Goal: Task Accomplishment & Management: Manage account settings

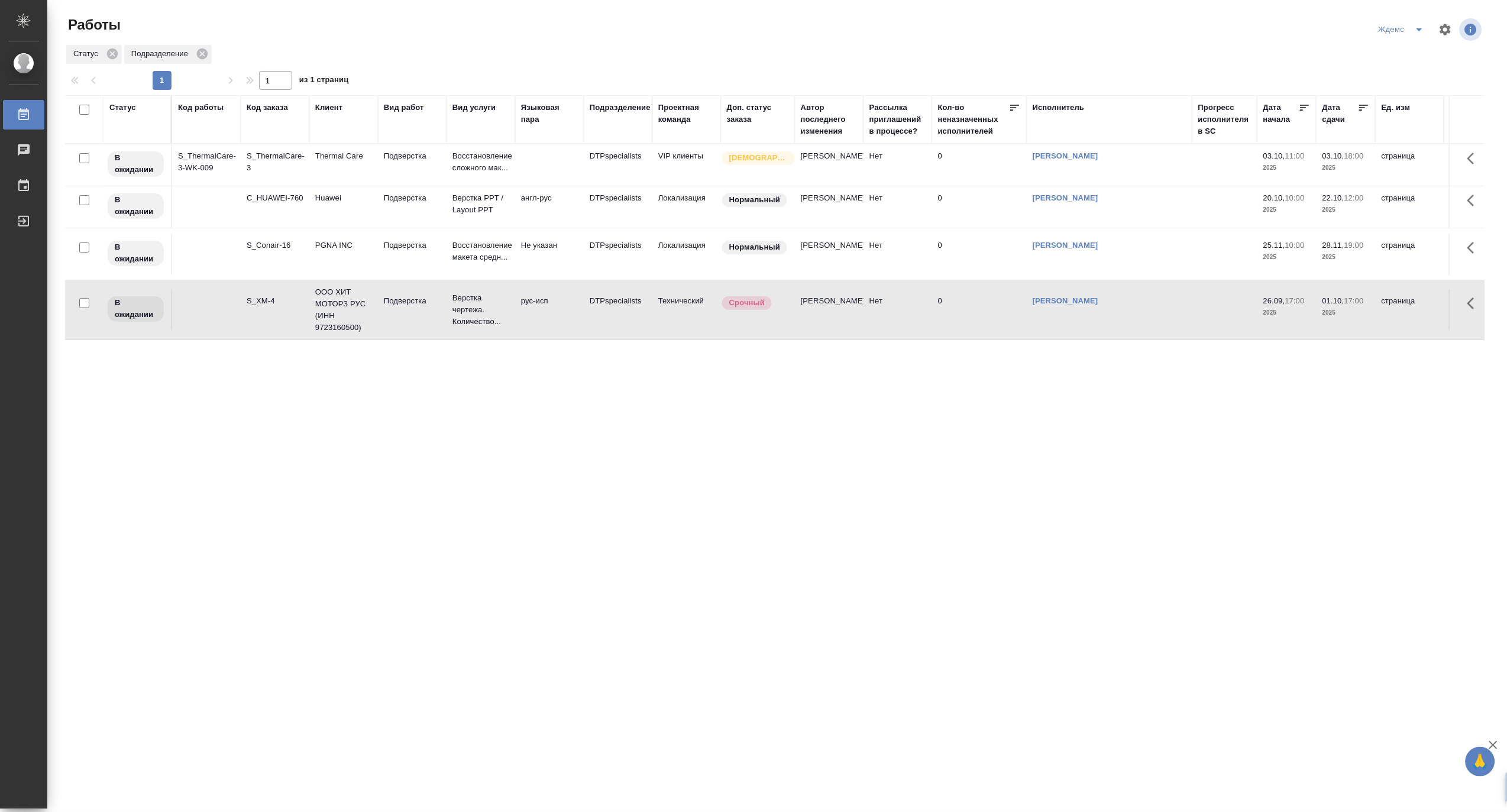
click at [1417, 22] on icon "split button" at bounding box center [1420, 29] width 14 height 14
click at [1410, 90] on li "Матвеева_назначено" at bounding box center [1410, 91] width 113 height 19
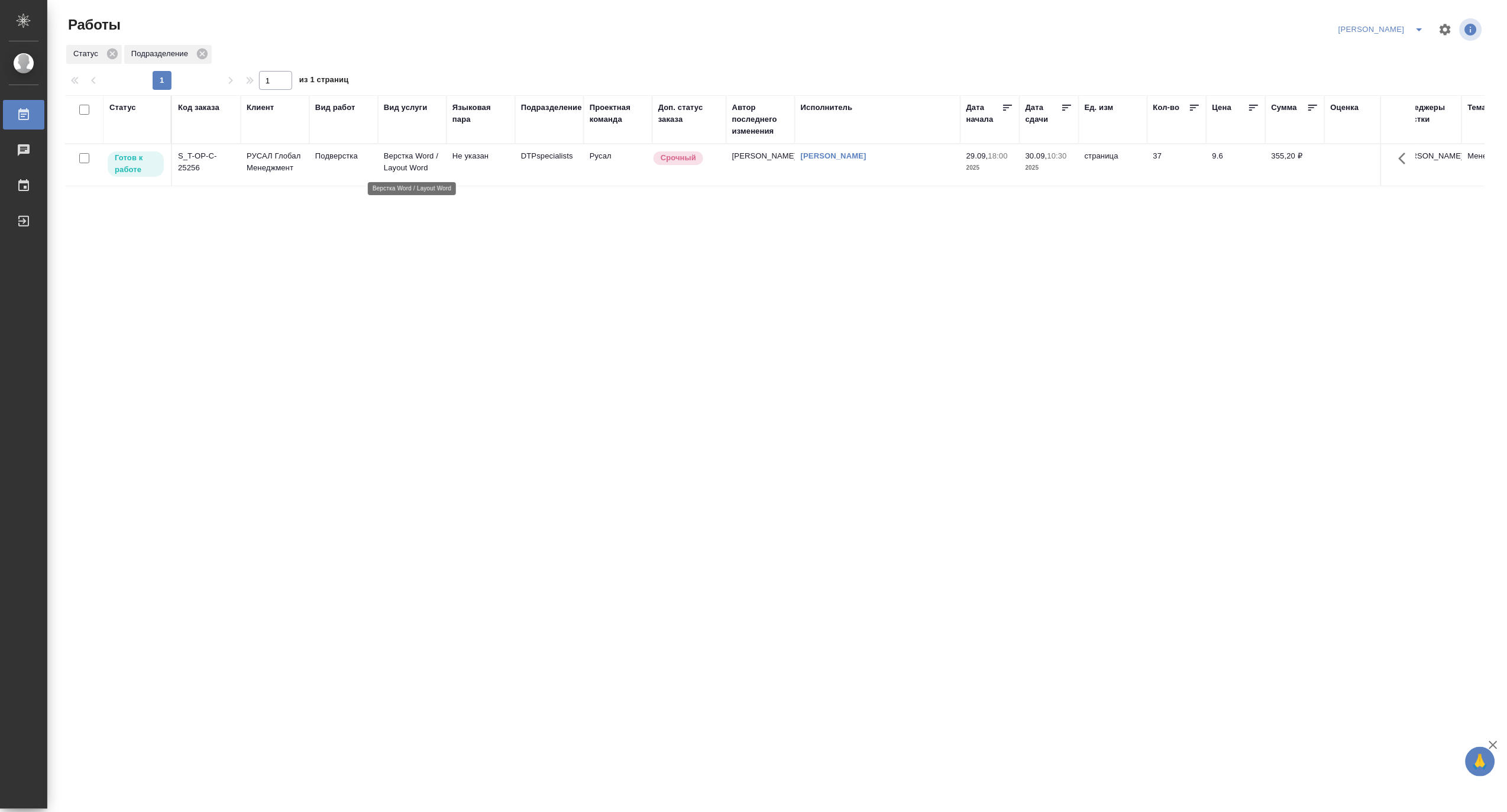
click at [416, 166] on p "Верстка Word / Layout Word" at bounding box center [412, 162] width 57 height 24
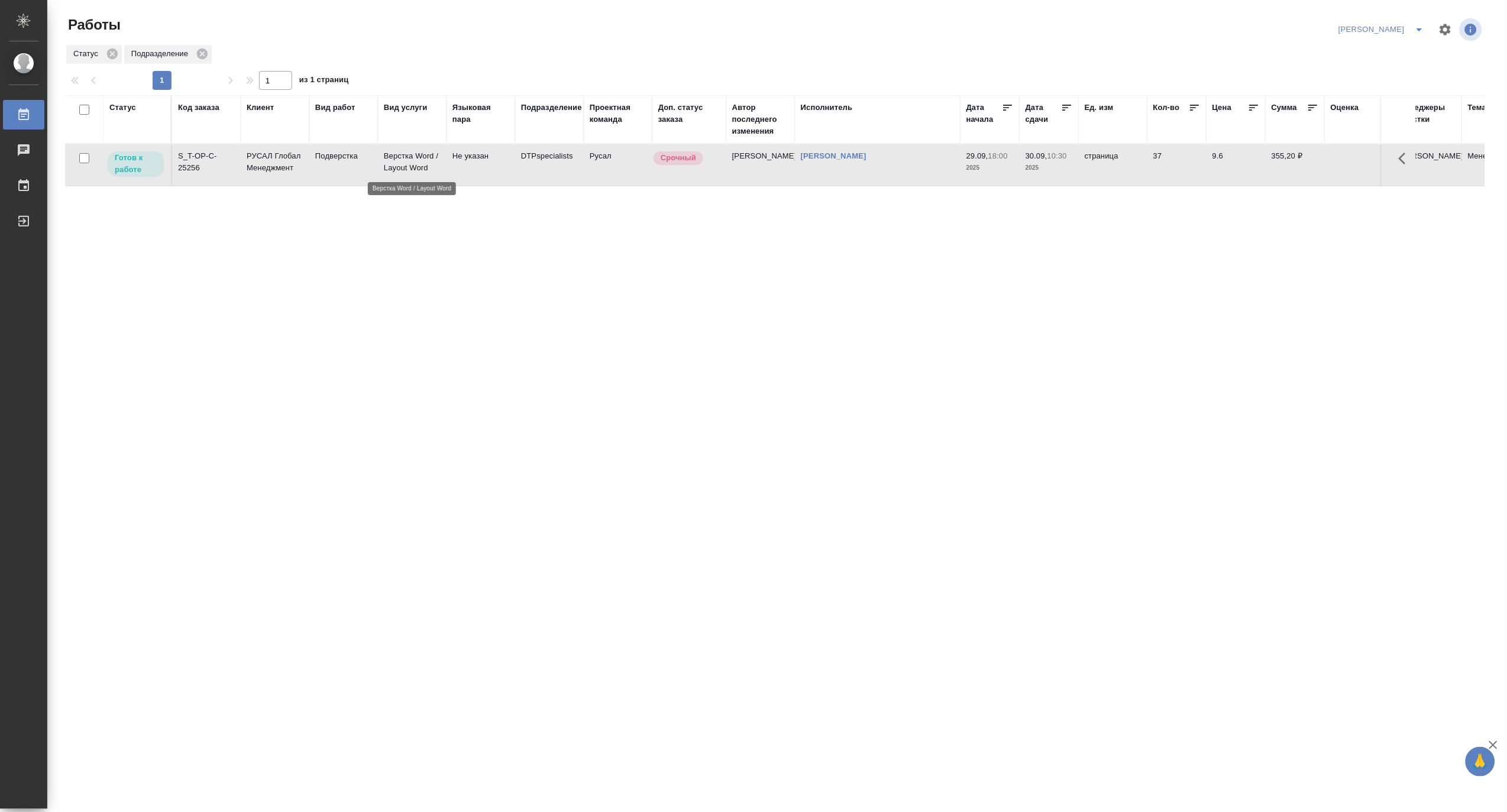
click at [416, 166] on p "Верстка Word / Layout Word" at bounding box center [412, 162] width 57 height 24
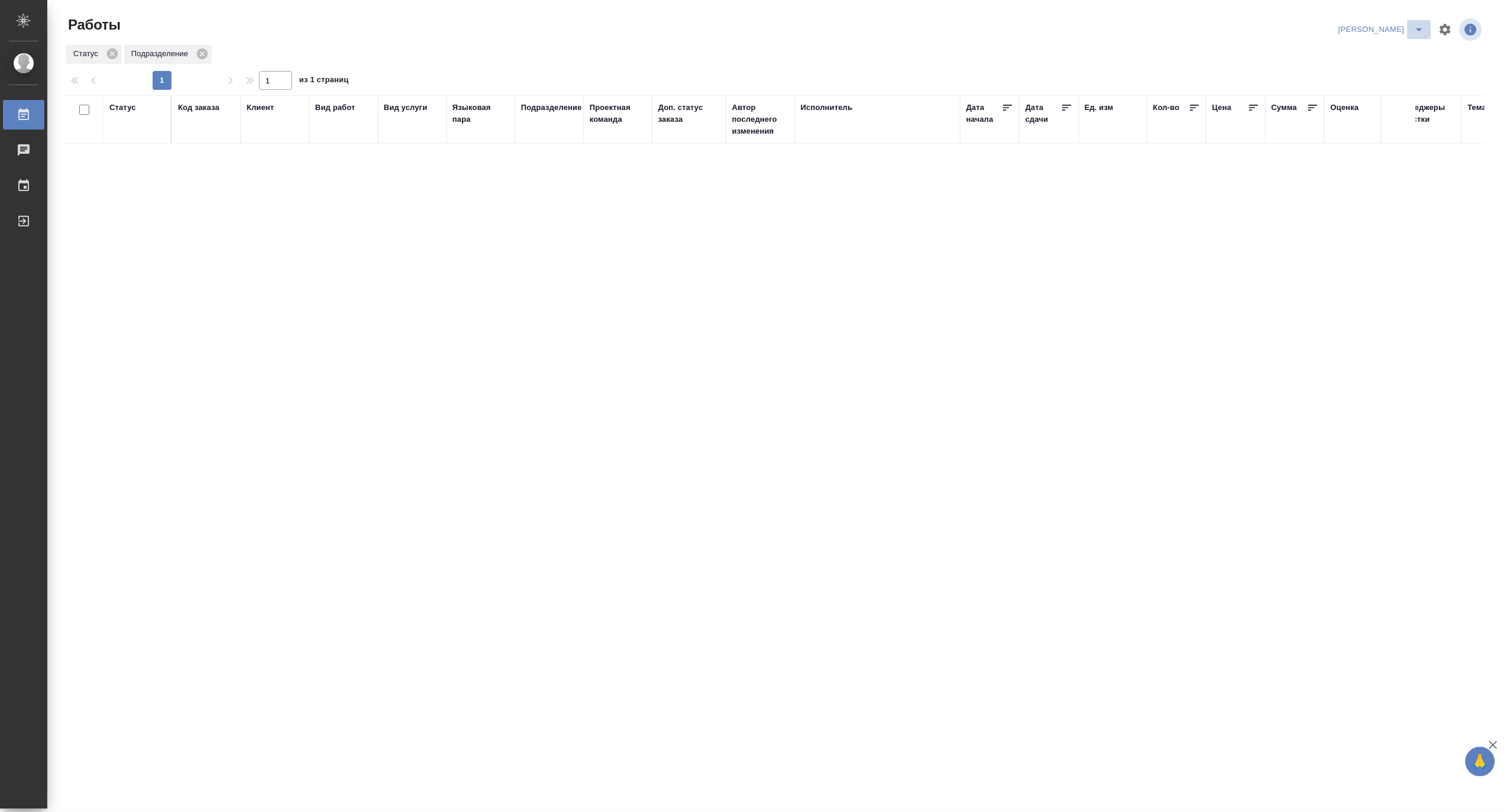
click at [1420, 27] on icon "split button" at bounding box center [1420, 29] width 14 height 14
click at [1396, 50] on li "Матвеева_В работе" at bounding box center [1375, 53] width 113 height 19
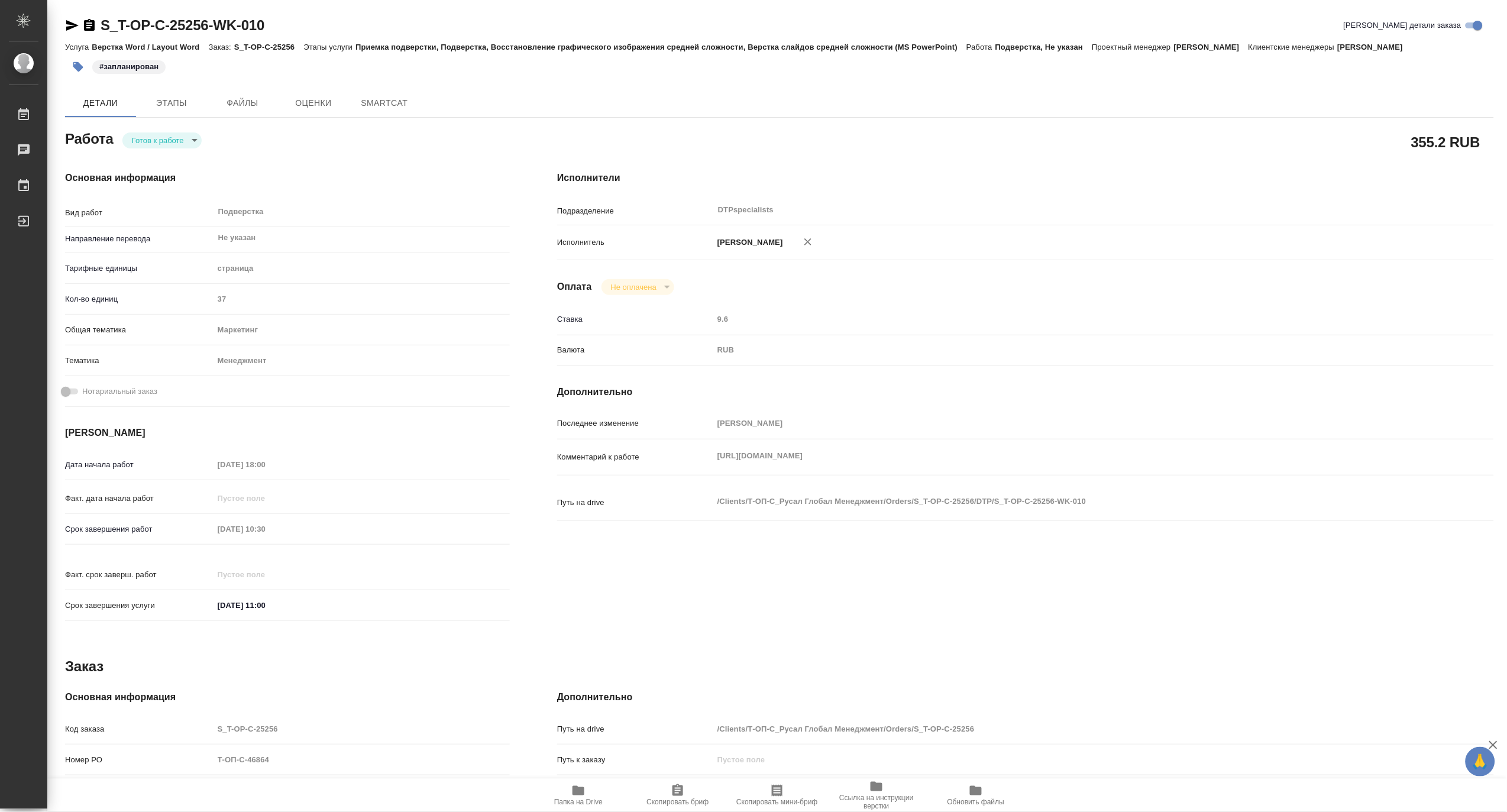
type textarea "x"
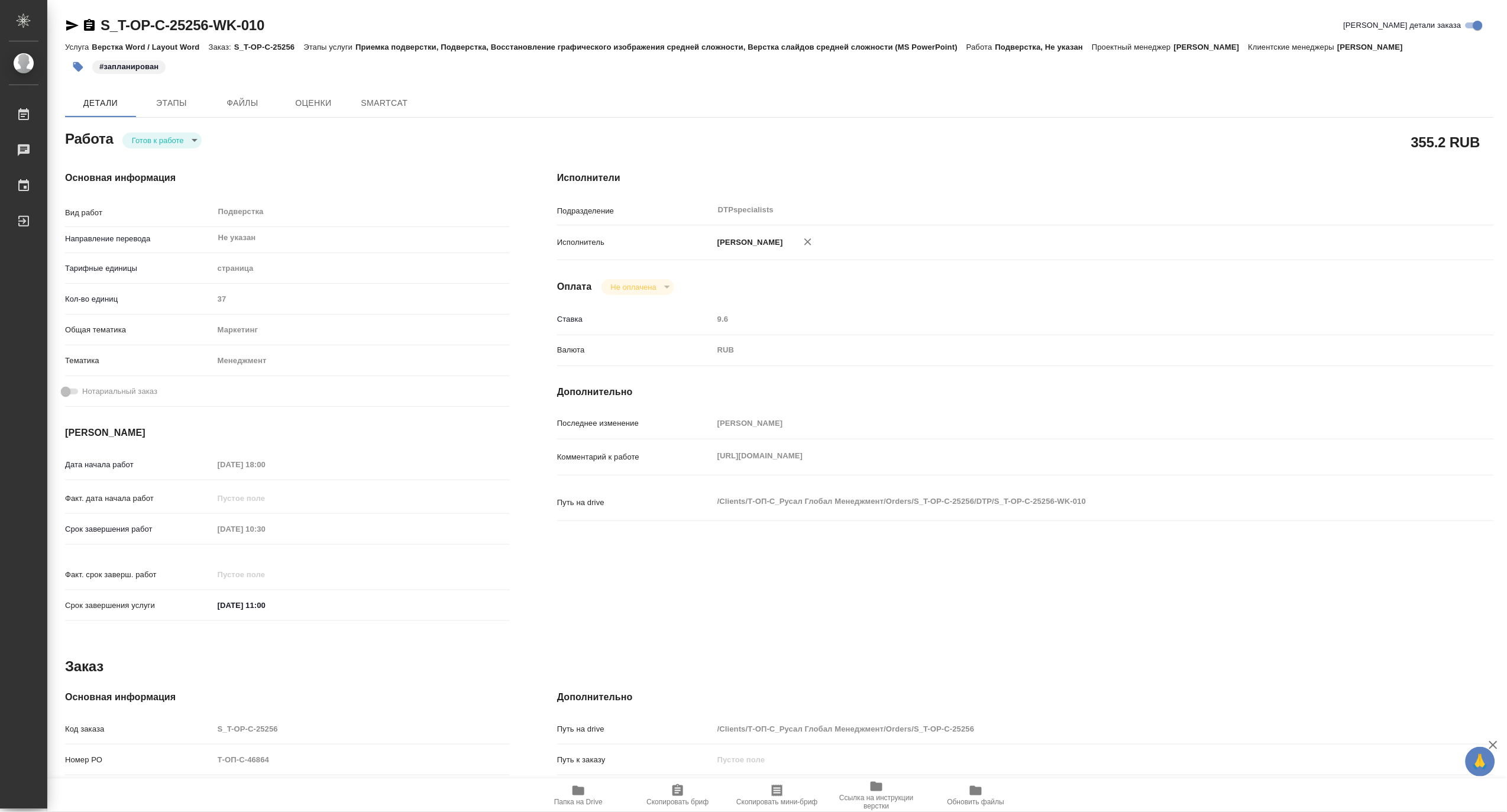
type textarea "x"
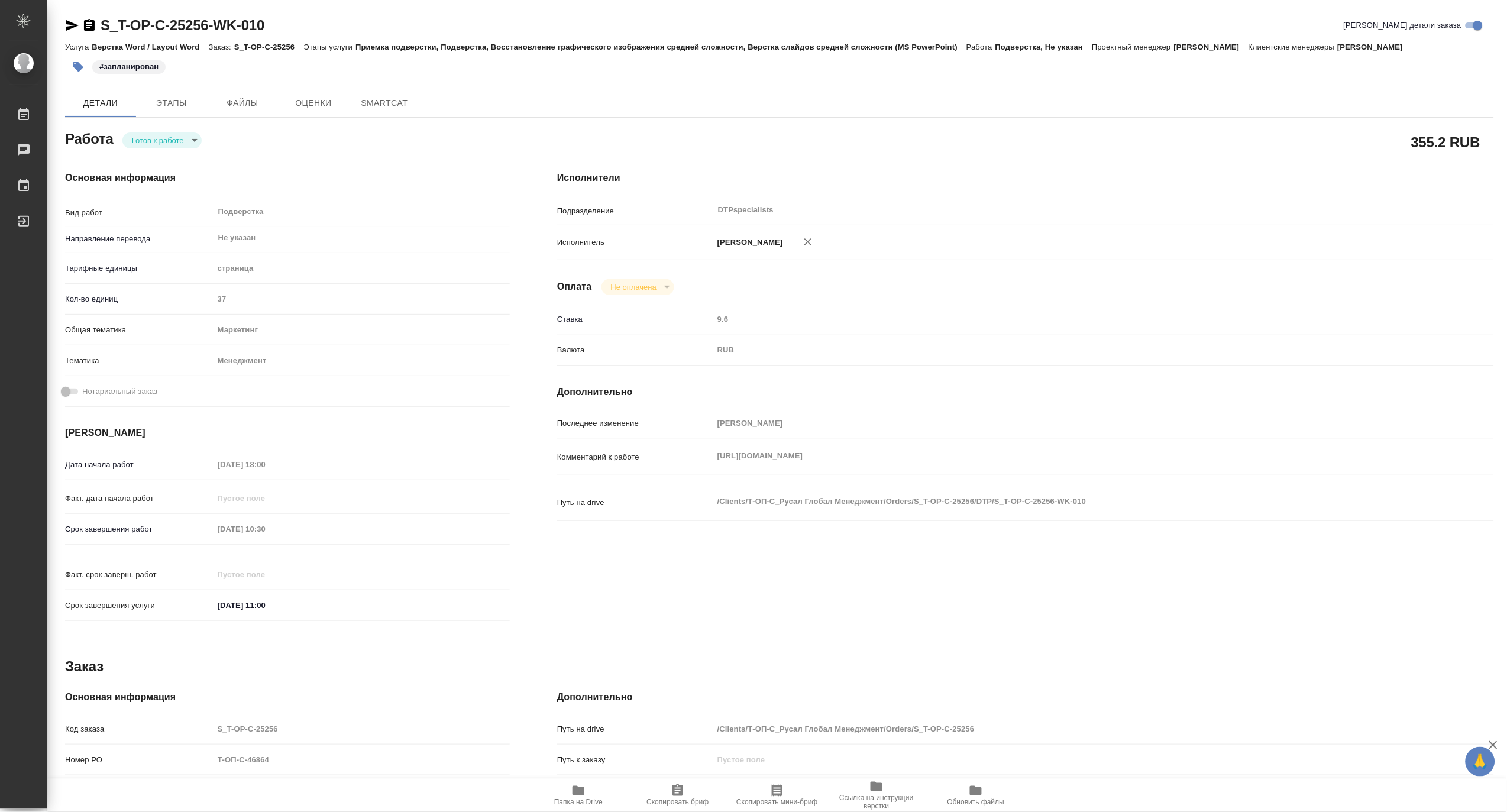
type textarea "x"
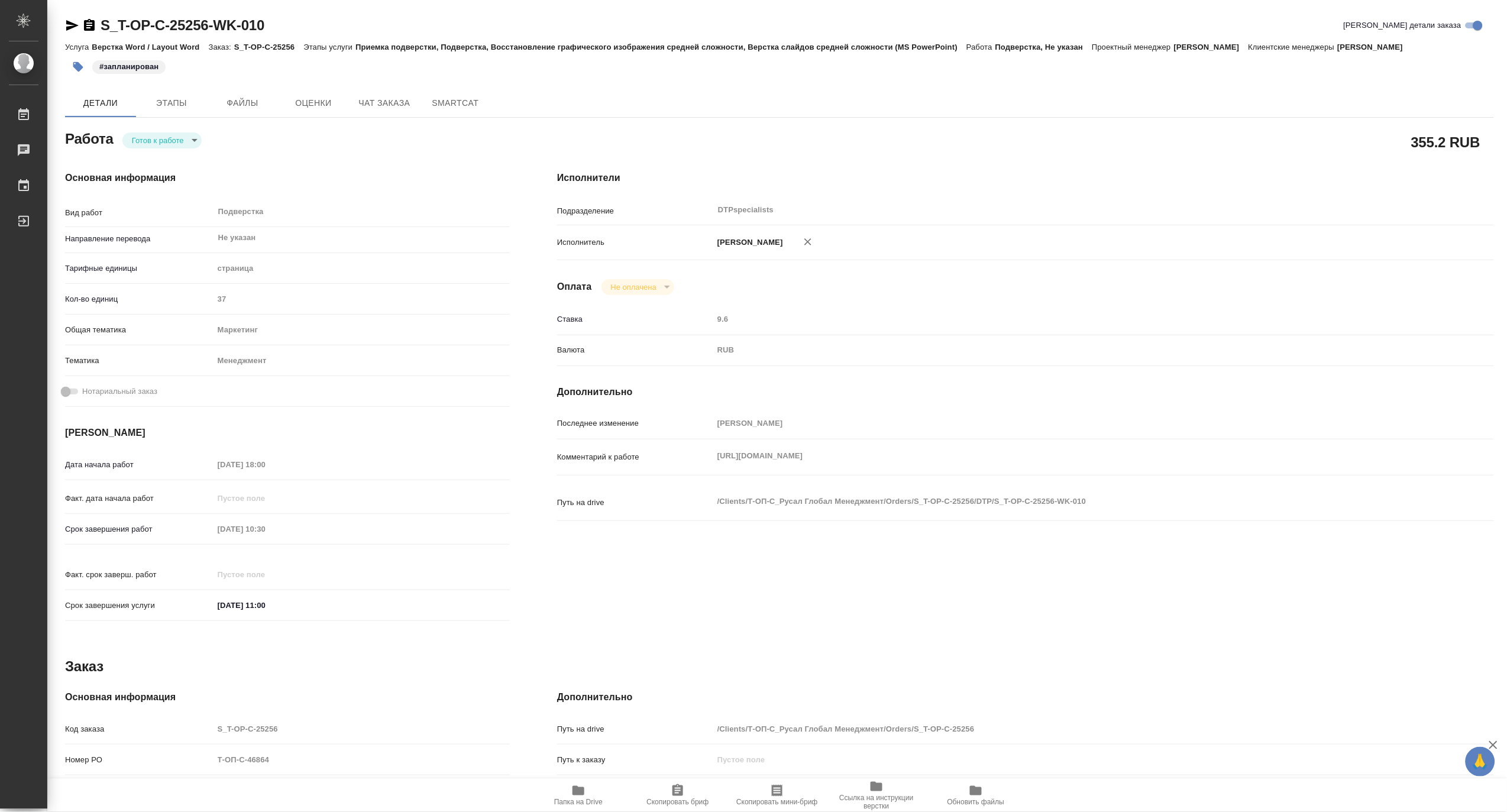
click at [134, 144] on body "🙏 .cls-1 fill:#fff; AWATERA Matveeva Maria Работы Чаты График Выйти S_T-OP-C-25…" at bounding box center [753, 406] width 1507 height 812
type textarea "x"
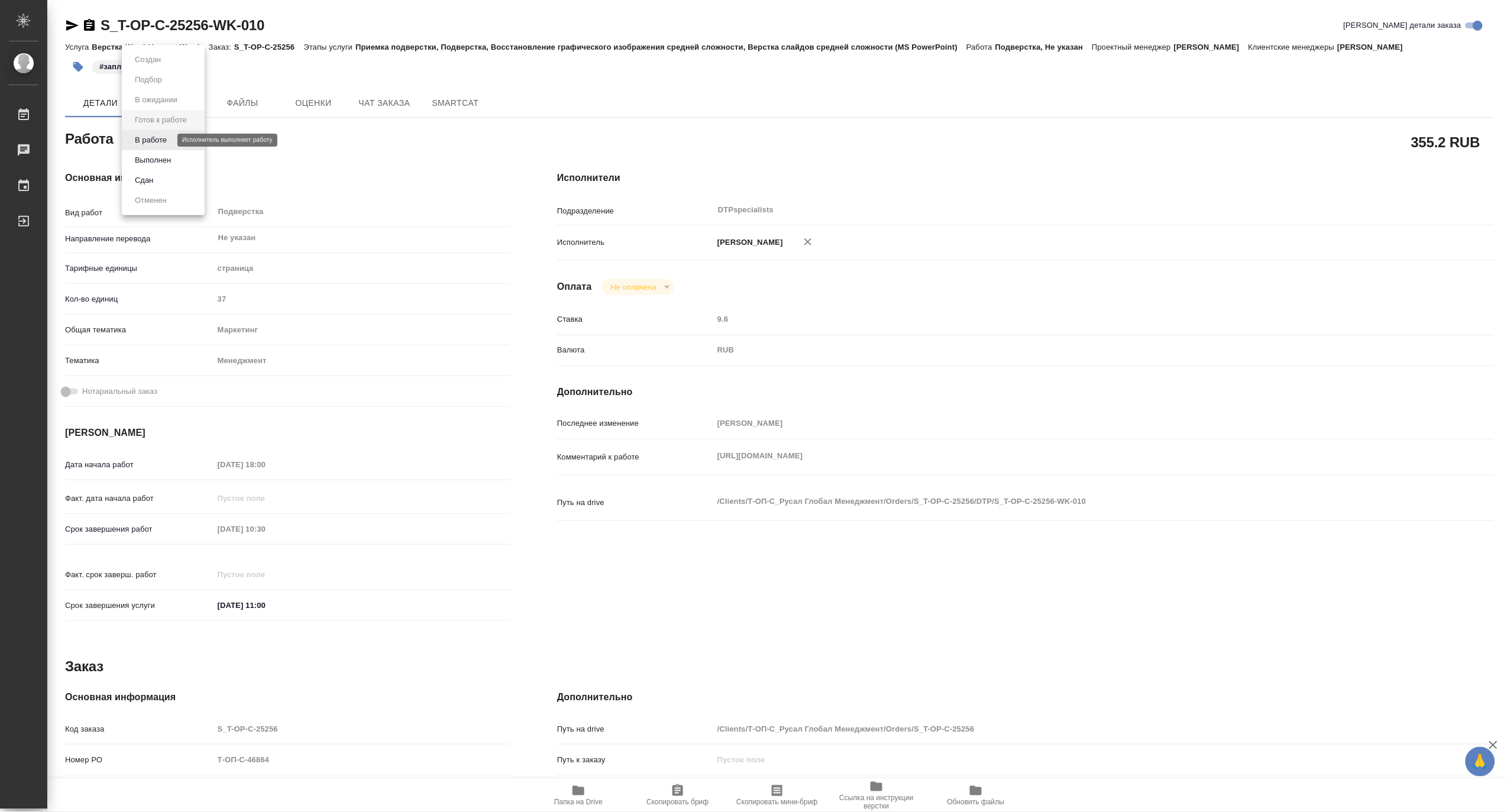
type textarea "x"
click at [134, 144] on button "В работе" at bounding box center [150, 140] width 39 height 13
type textarea "x"
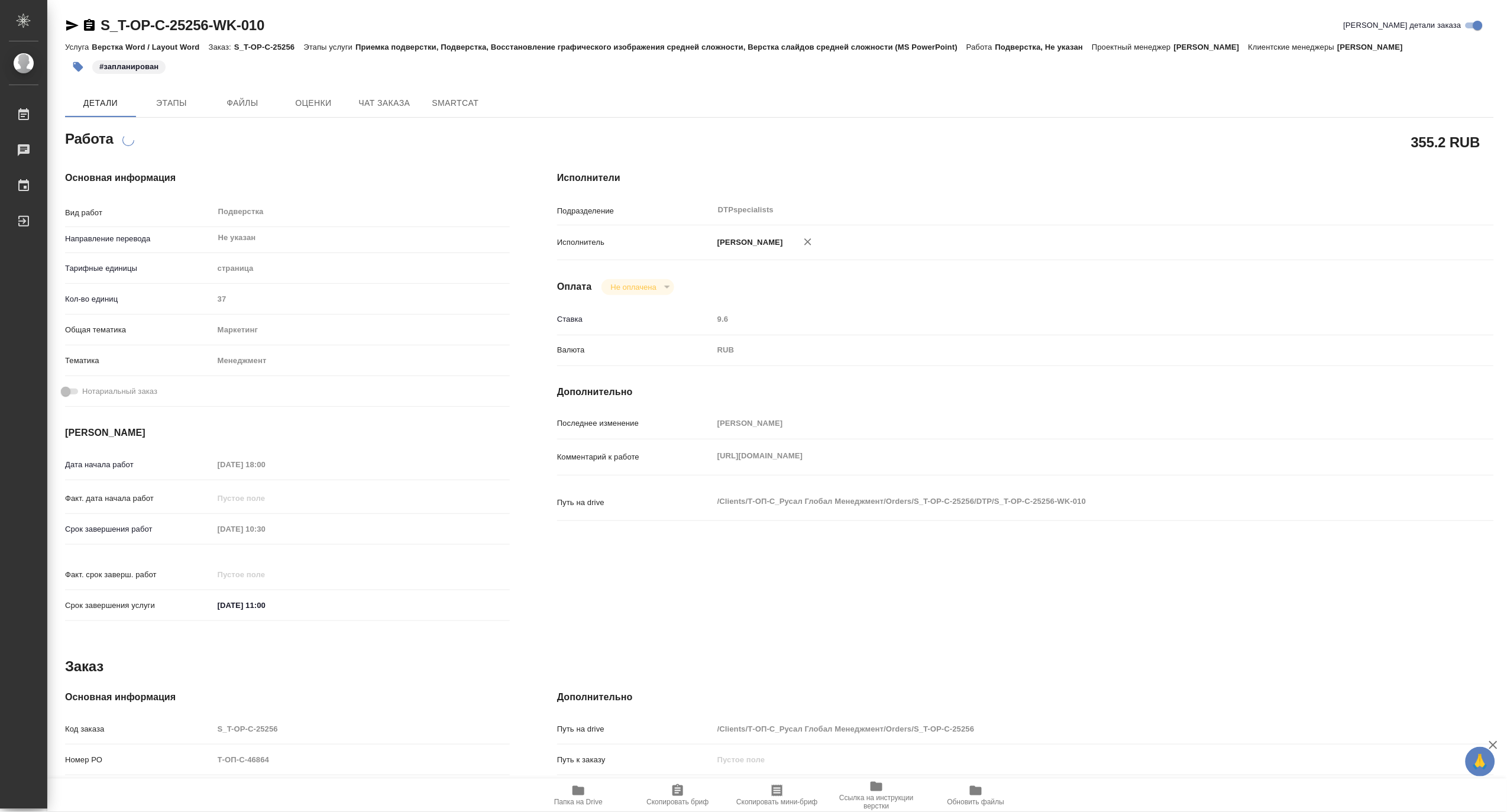
type textarea "x"
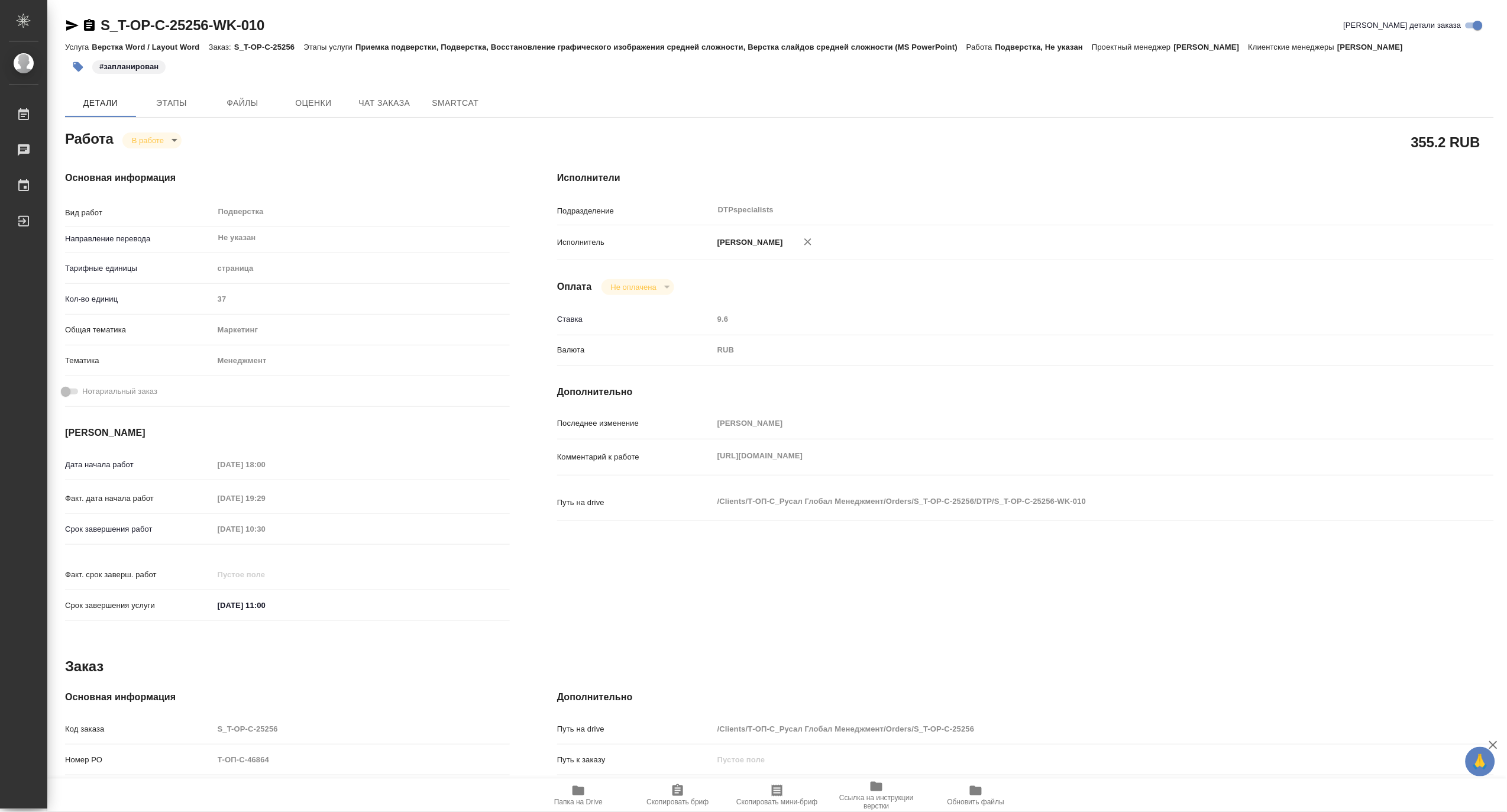
type textarea "x"
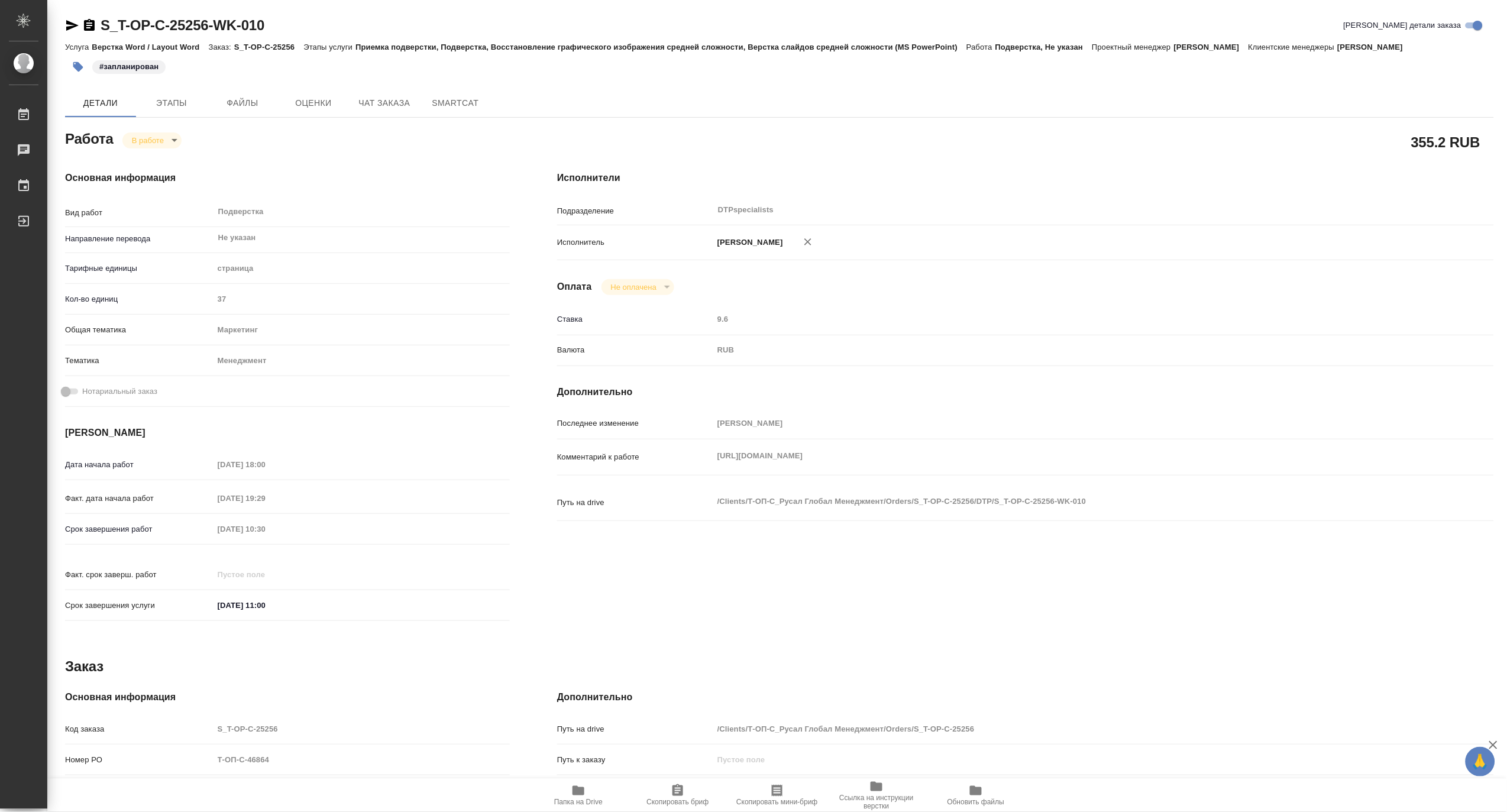
type textarea "x"
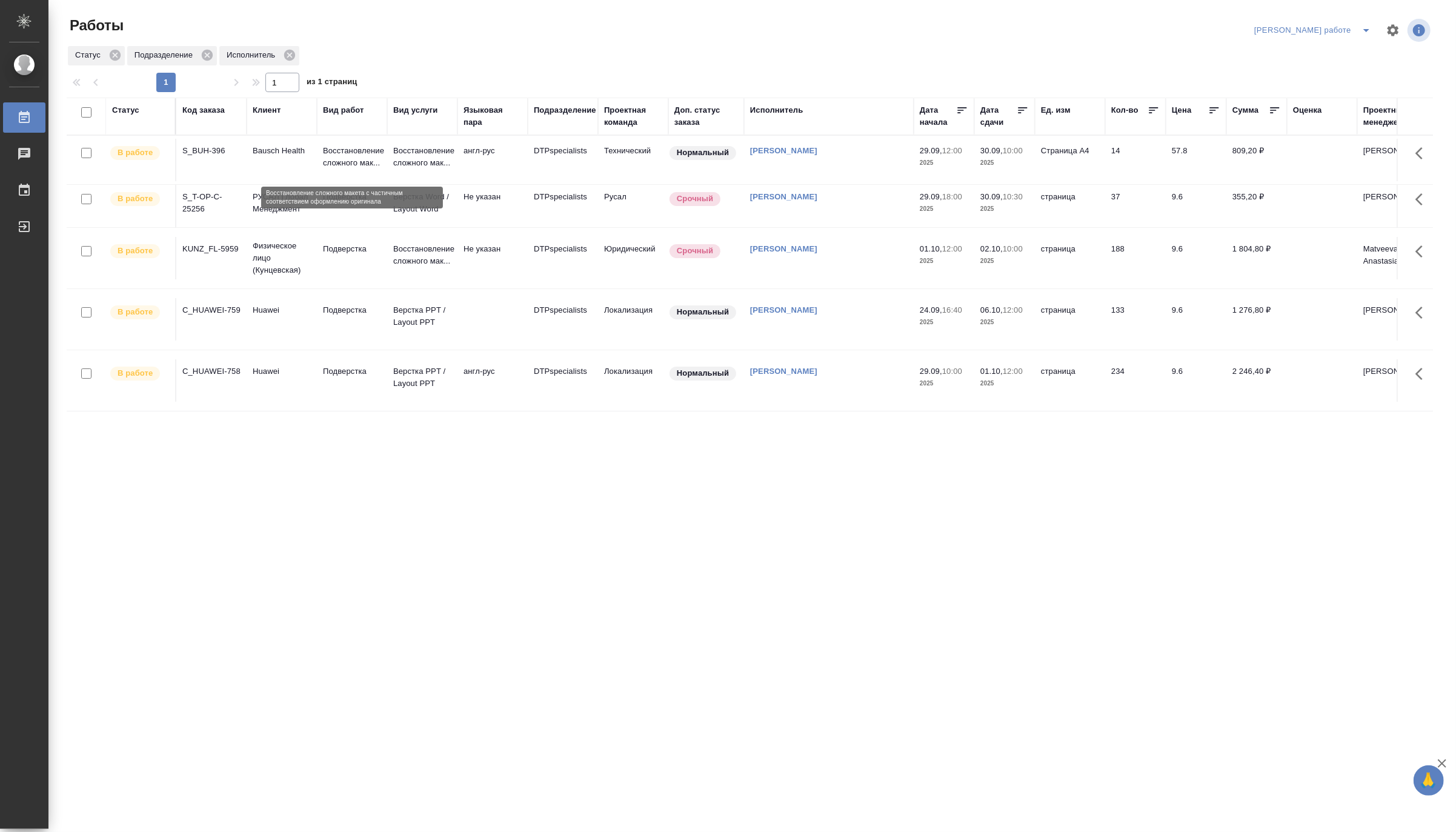
click at [375, 150] on p "Восстановление сложного мак..." at bounding box center [352, 157] width 58 height 24
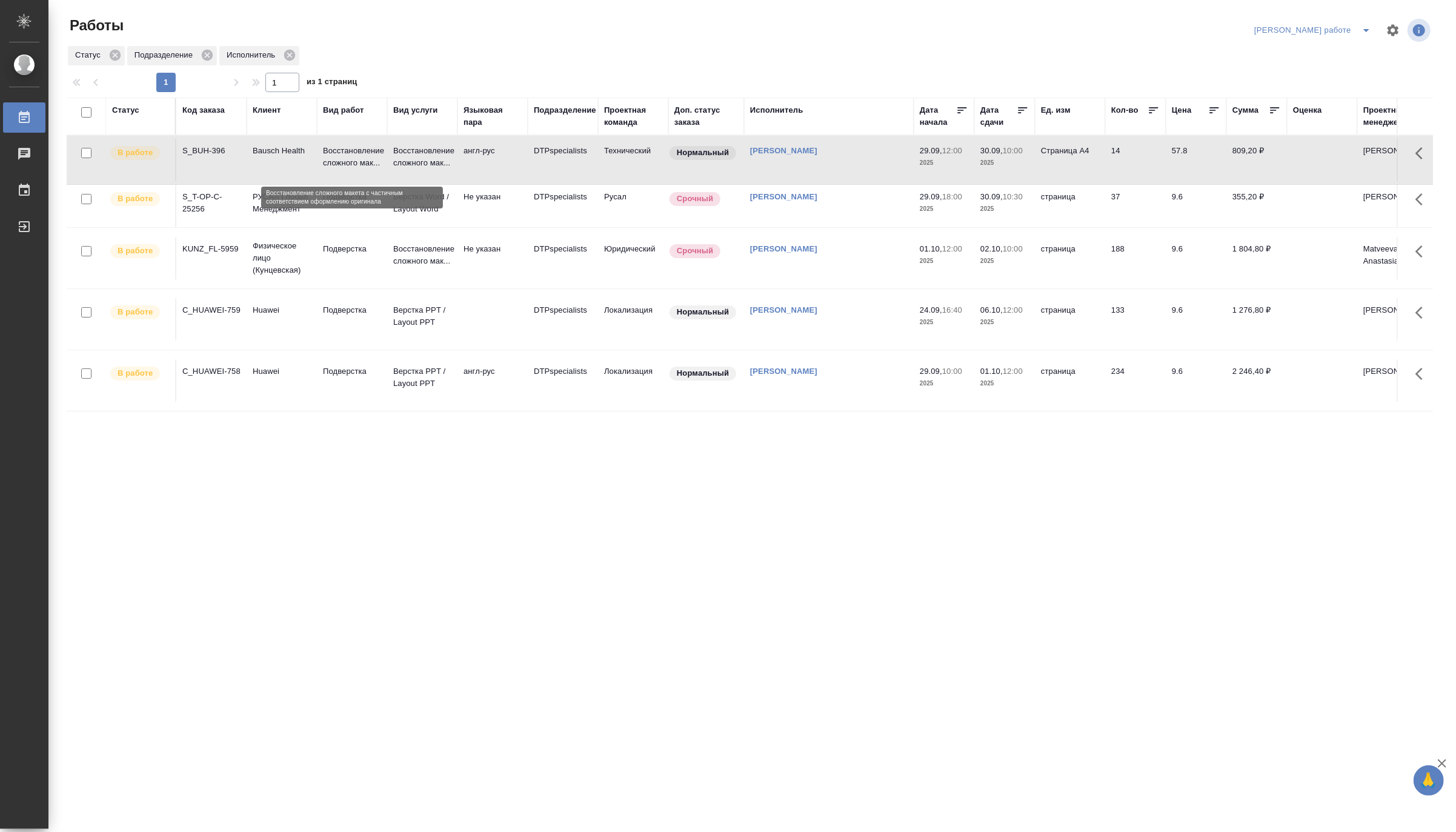
click at [375, 150] on p "Восстановление сложного мак..." at bounding box center [352, 157] width 58 height 24
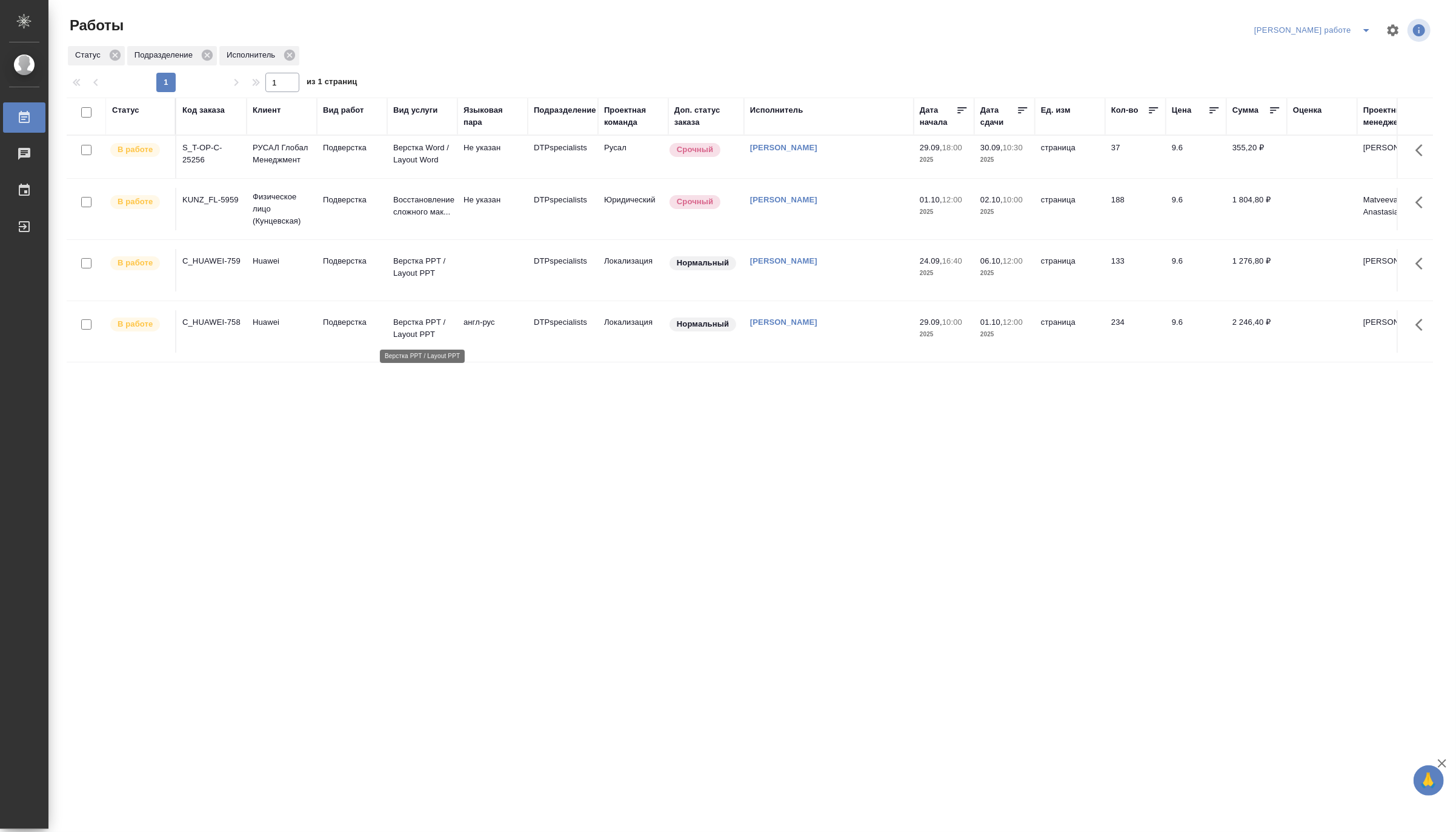
click at [407, 325] on p "Верстка PPT / Layout PPT" at bounding box center [422, 328] width 58 height 24
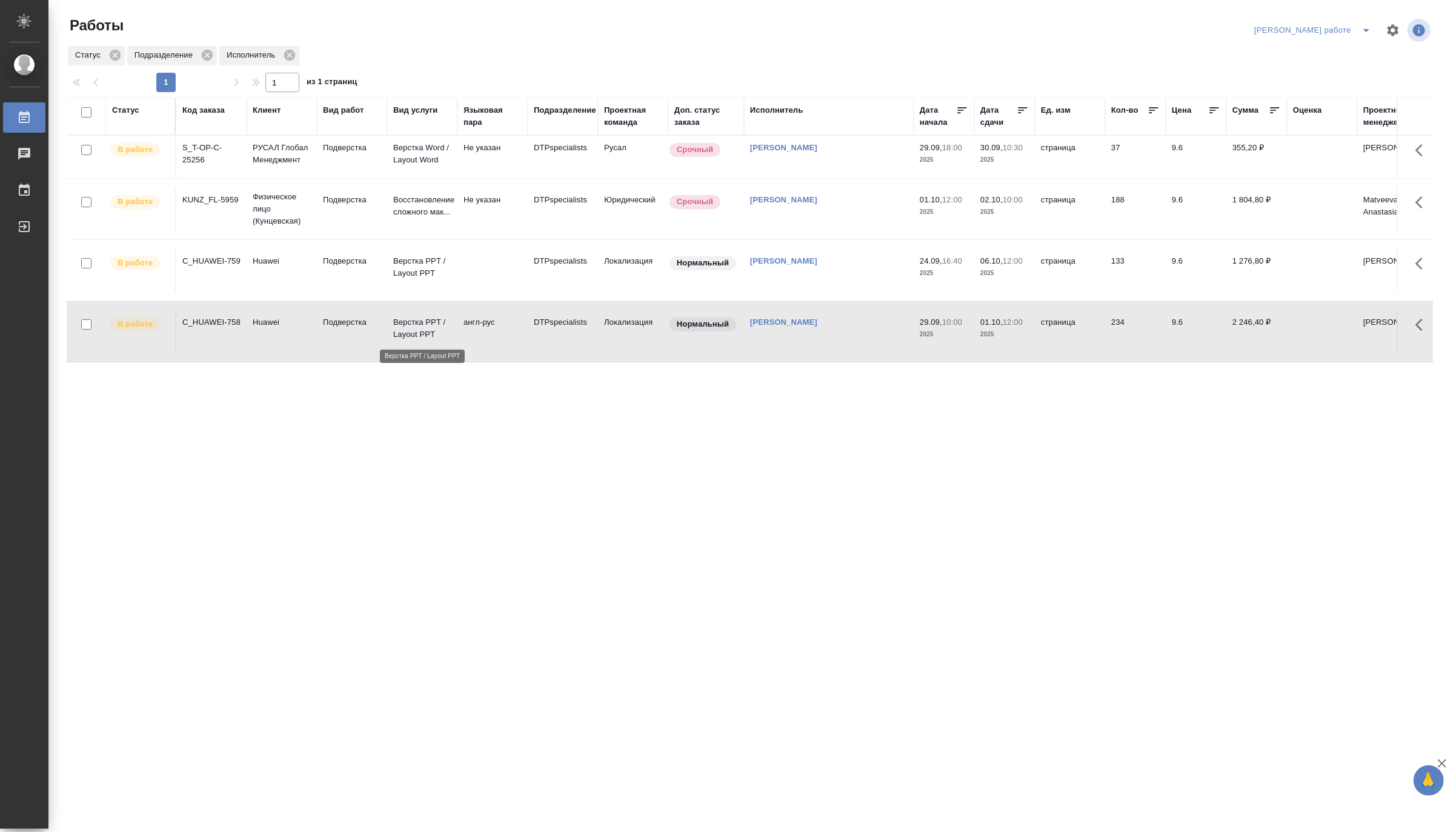
click at [407, 325] on p "Верстка PPT / Layout PPT" at bounding box center [422, 328] width 58 height 24
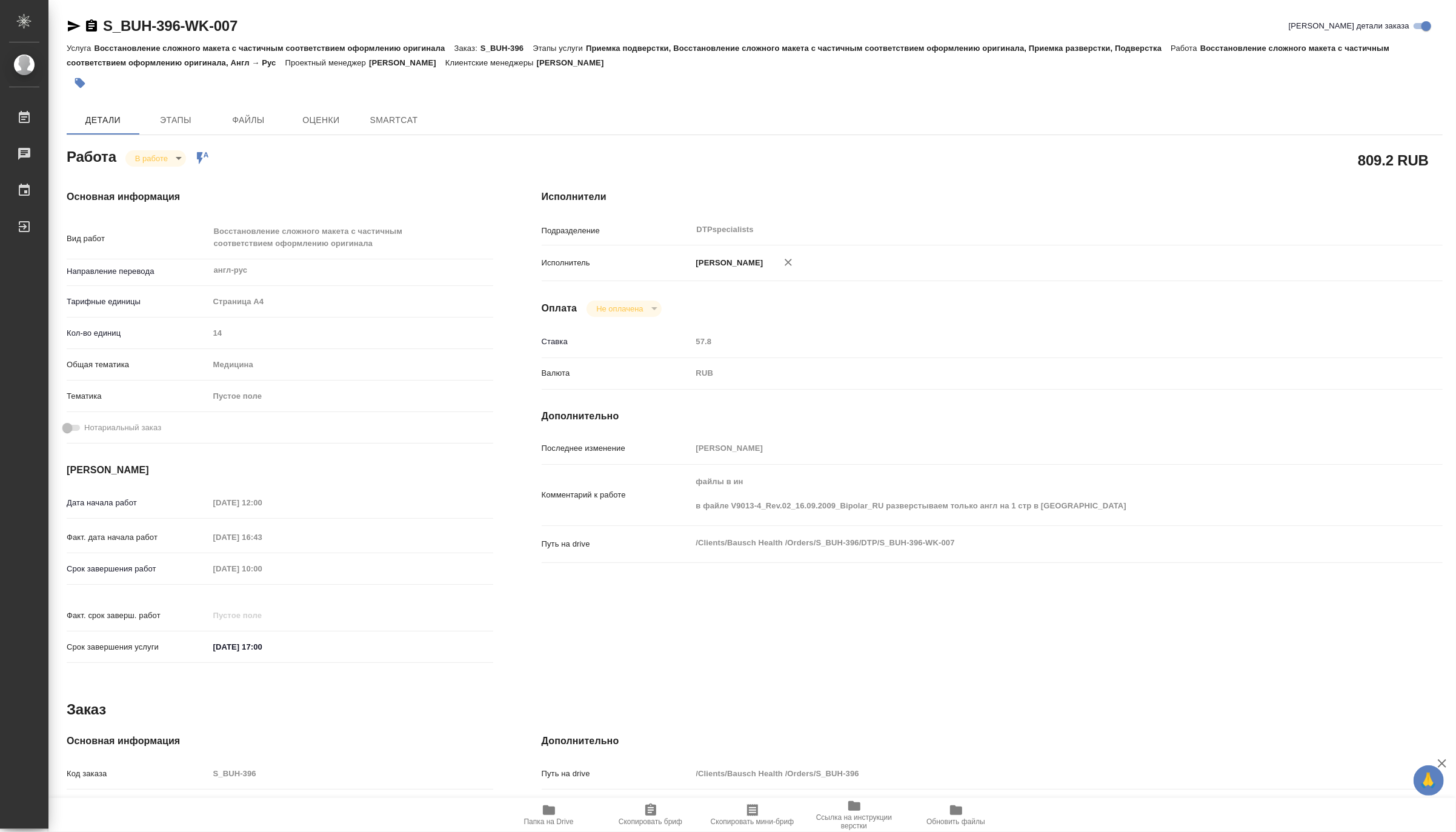
type textarea "x"
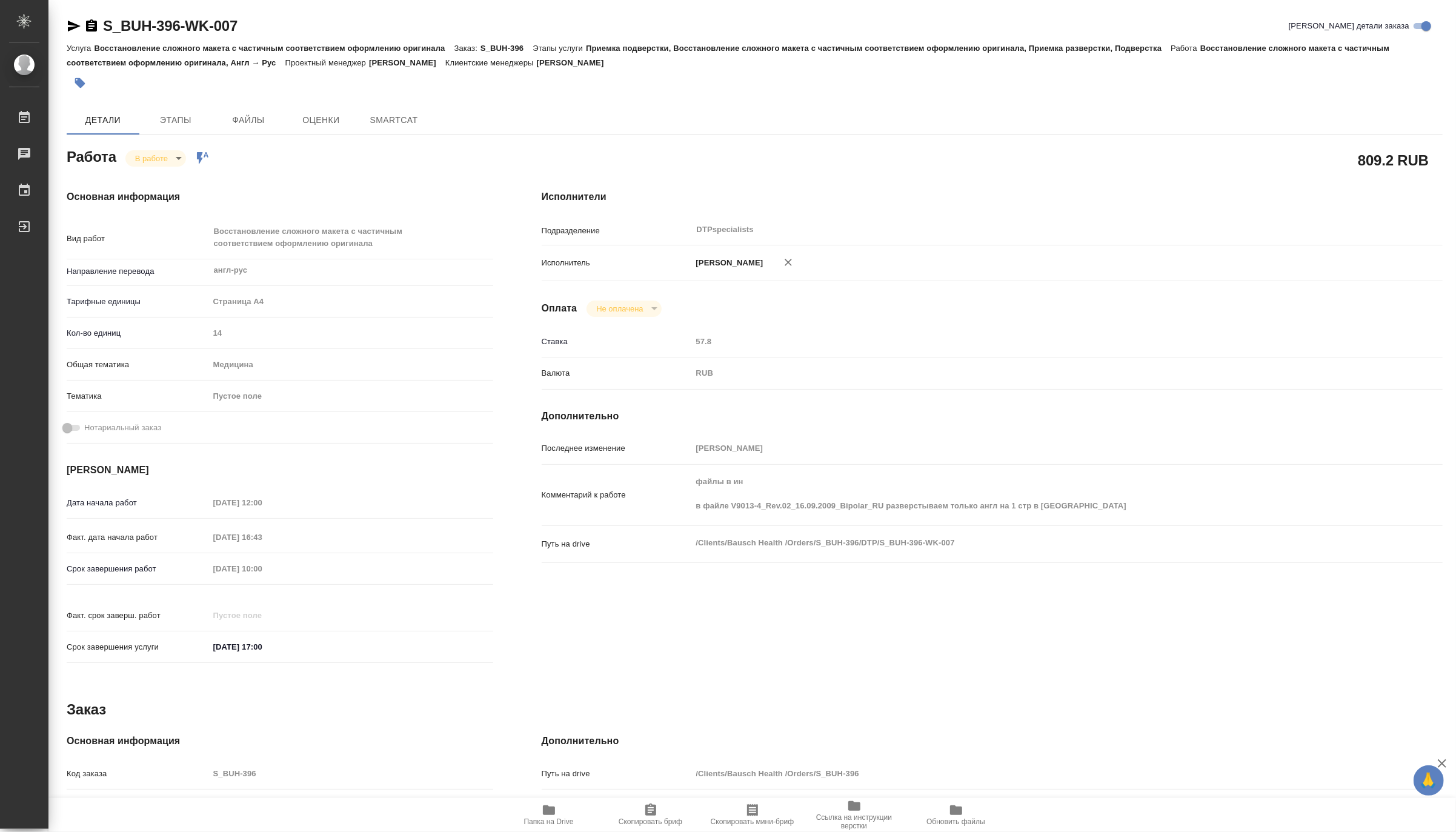
type textarea "x"
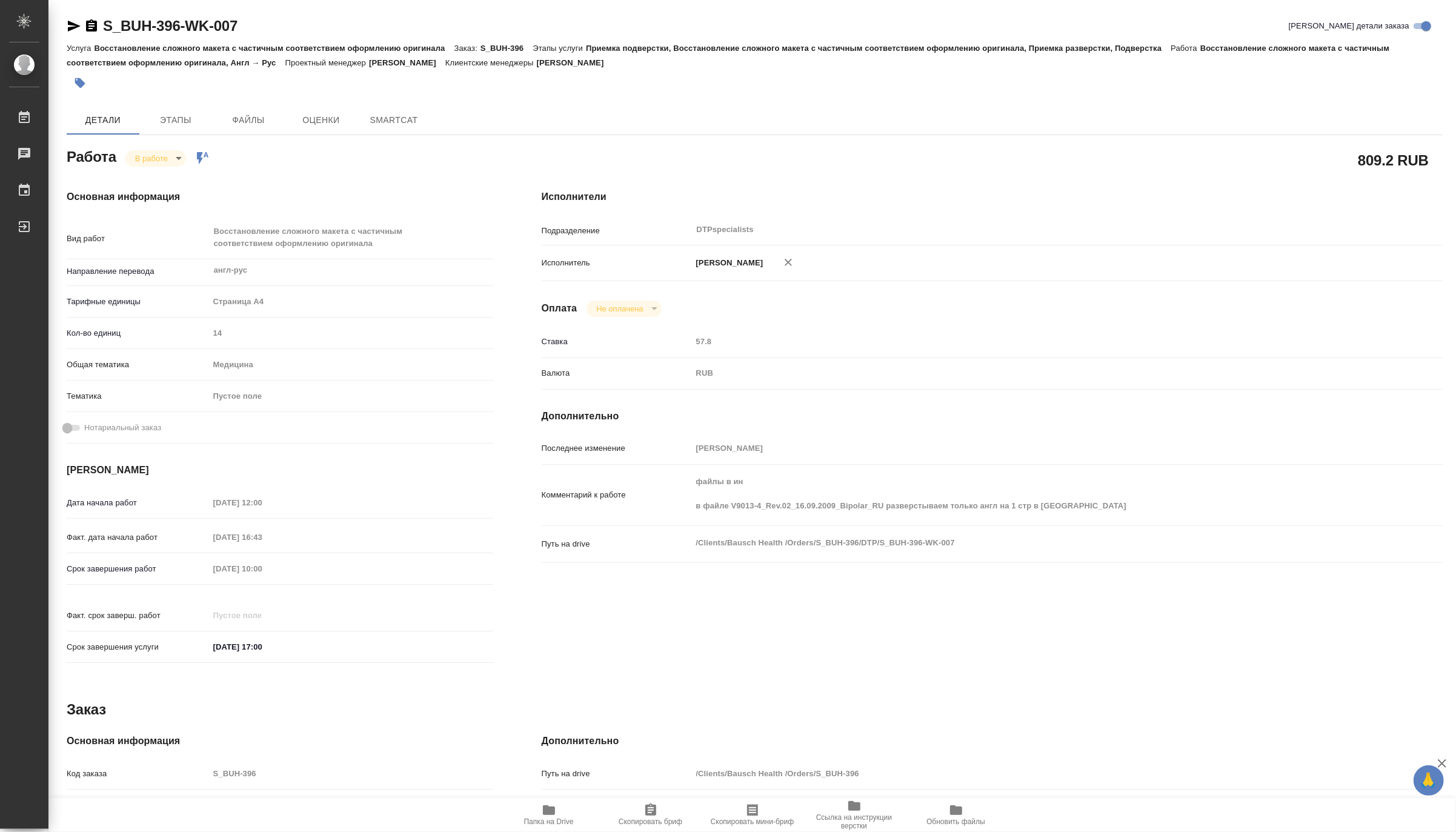
type textarea "x"
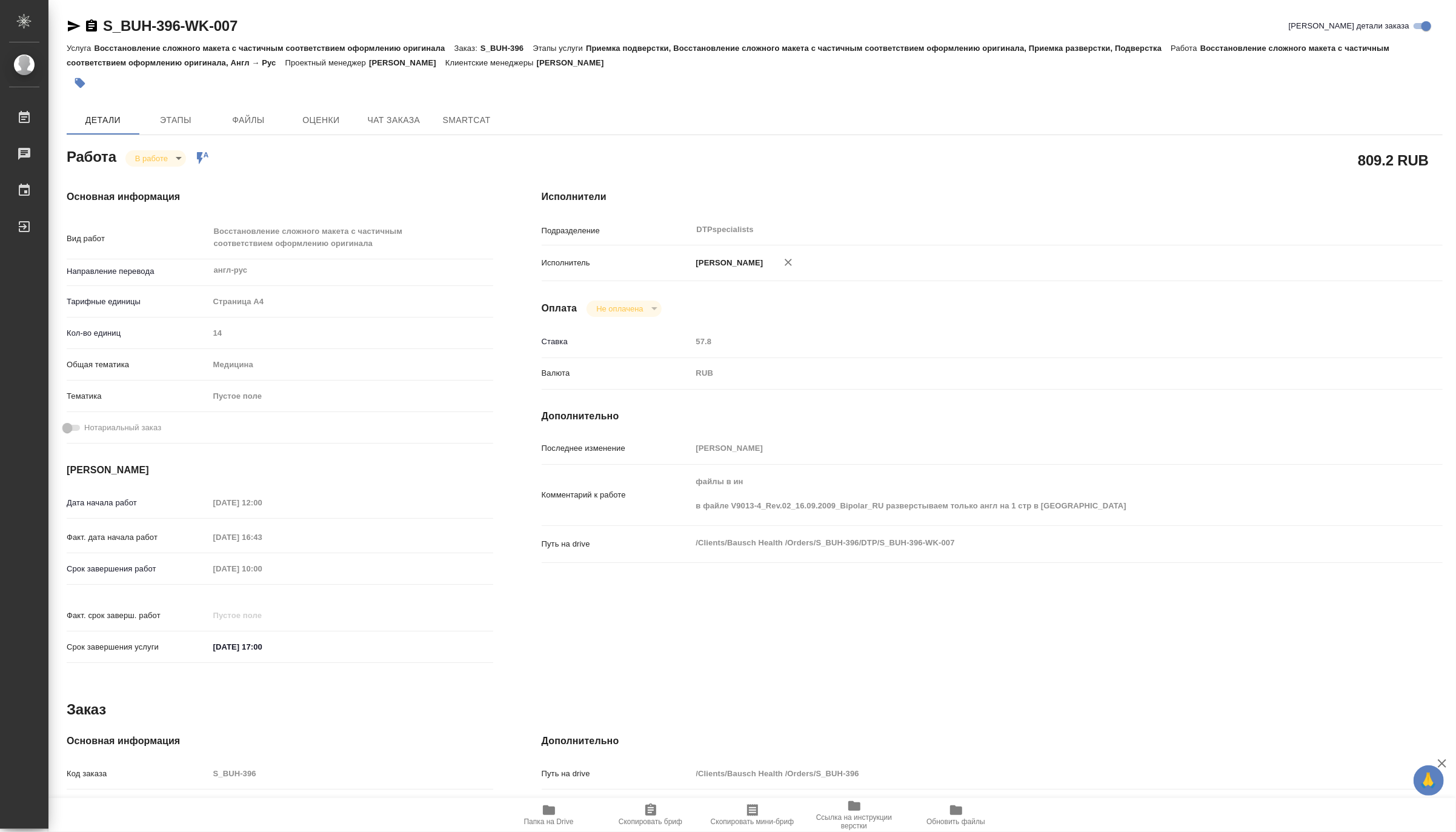
type textarea "x"
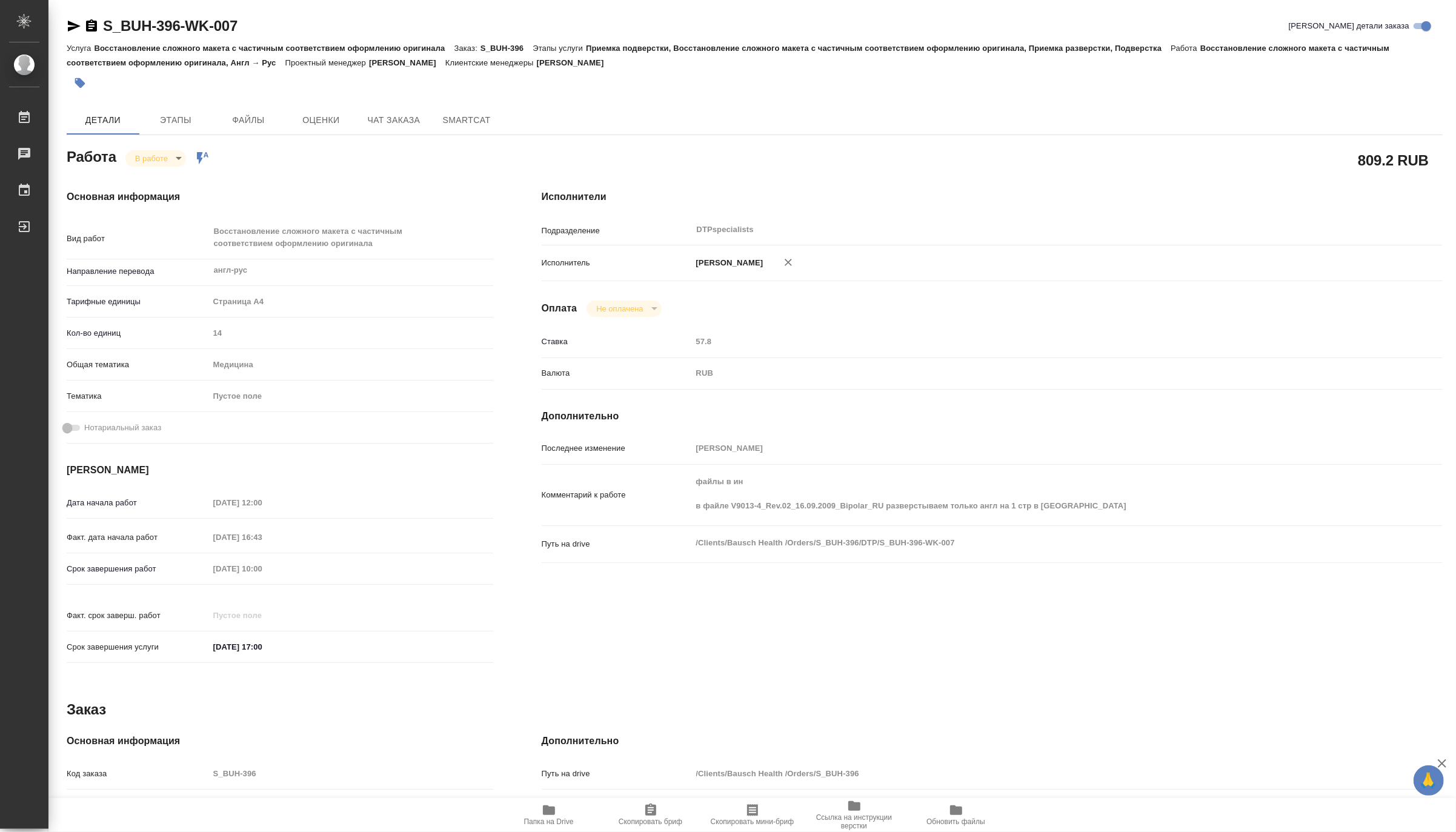
type textarea "x"
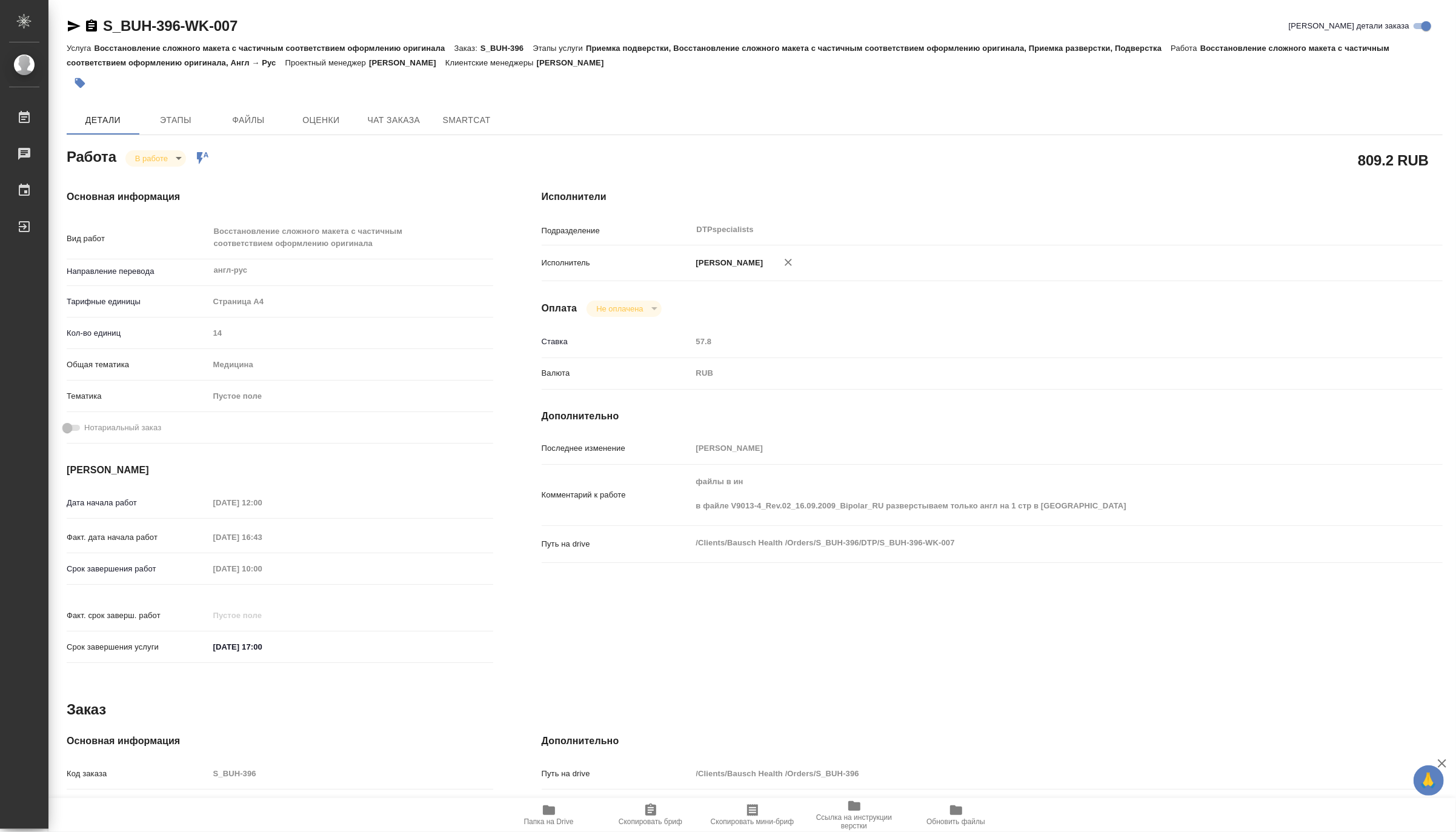
type textarea "x"
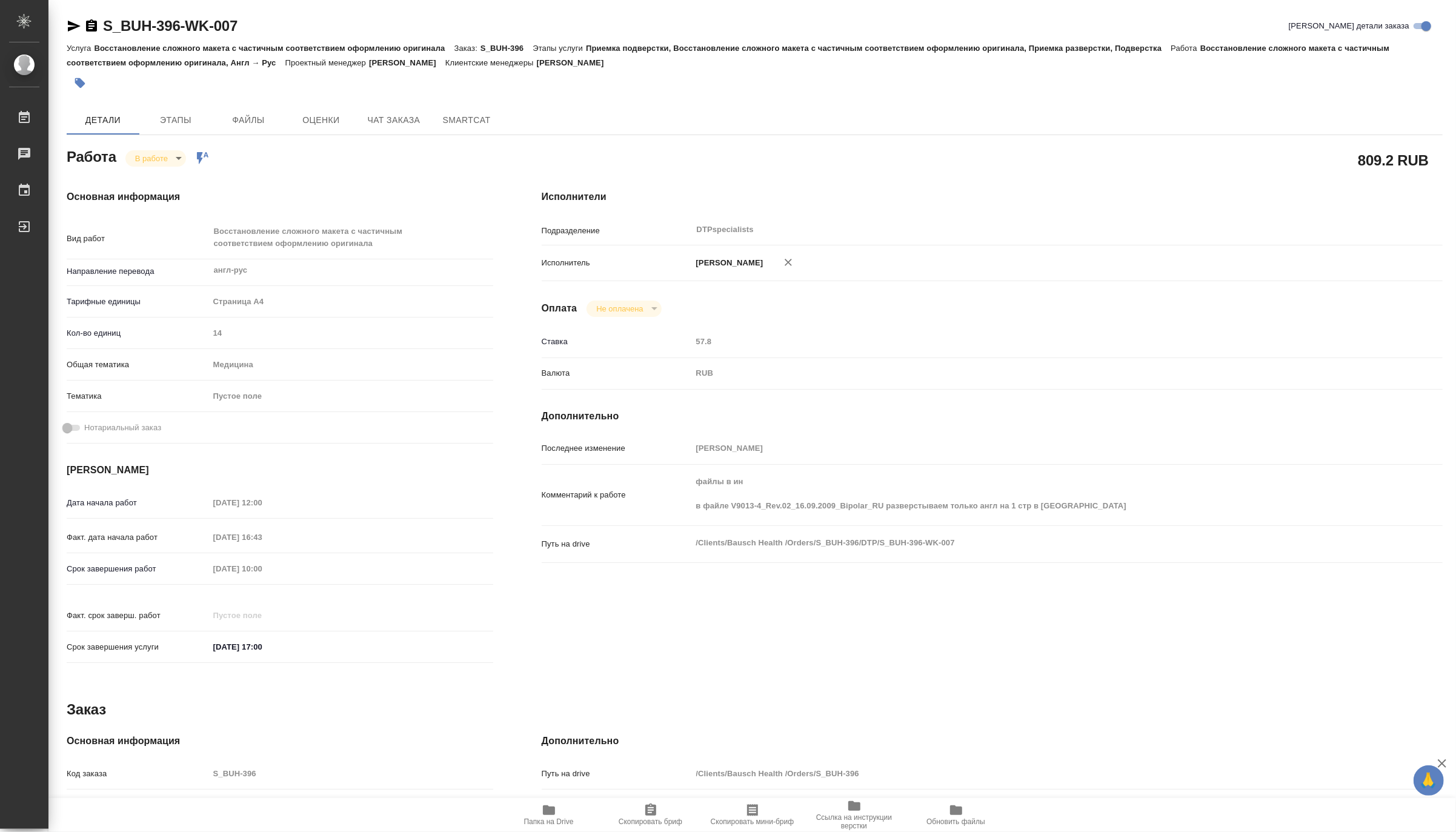
click at [525, 814] on span "Папка на Drive" at bounding box center [549, 814] width 87 height 23
type textarea "x"
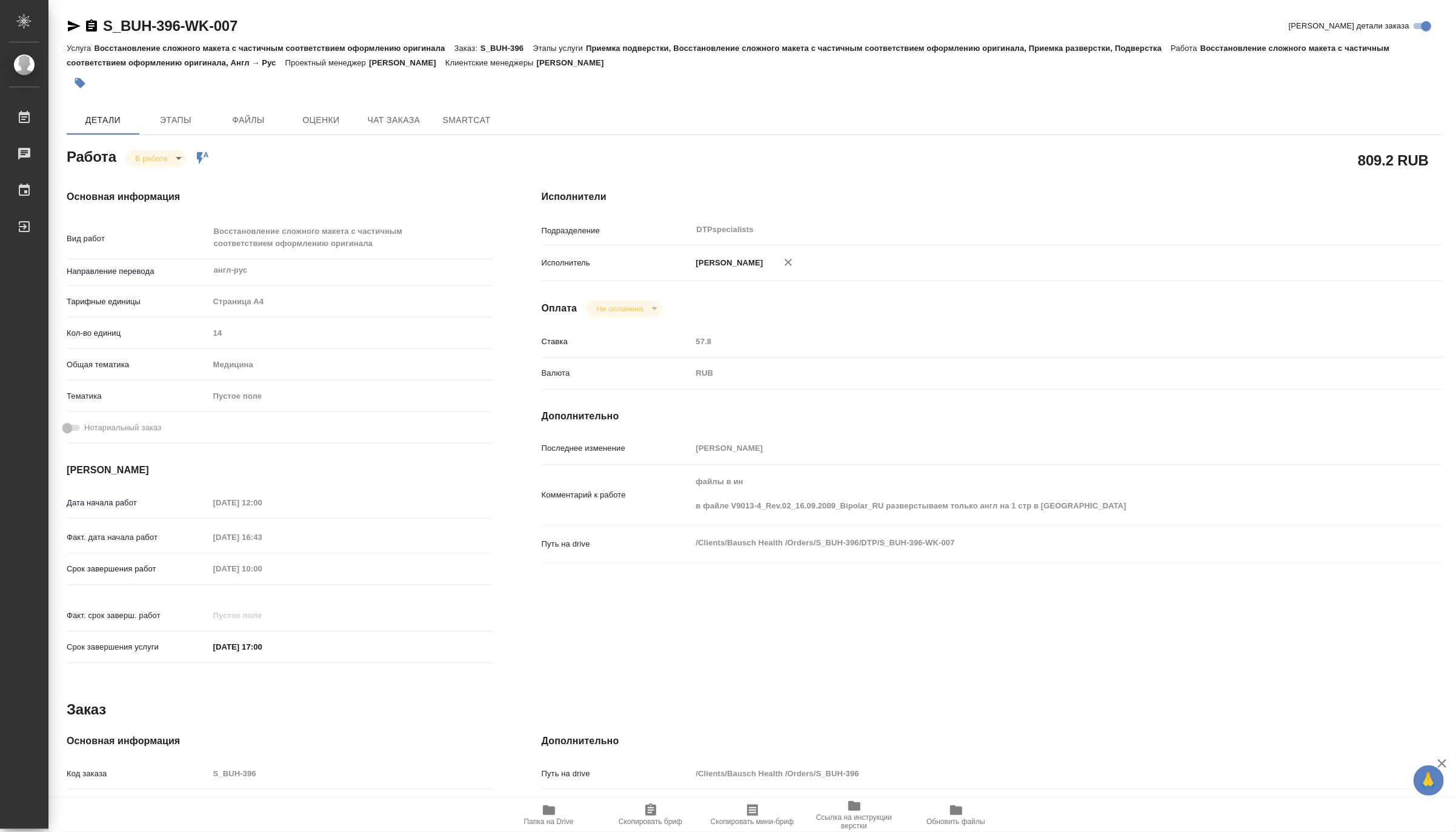
type textarea "x"
click at [146, 159] on body "🙏 .cls-1 fill:#fff; AWATERA Matveeva Maria Работы 0 Чаты График Выйти S_BUH-396…" at bounding box center [728, 416] width 1456 height 832
click at [140, 173] on button "Выполнен" at bounding box center [157, 179] width 44 height 13
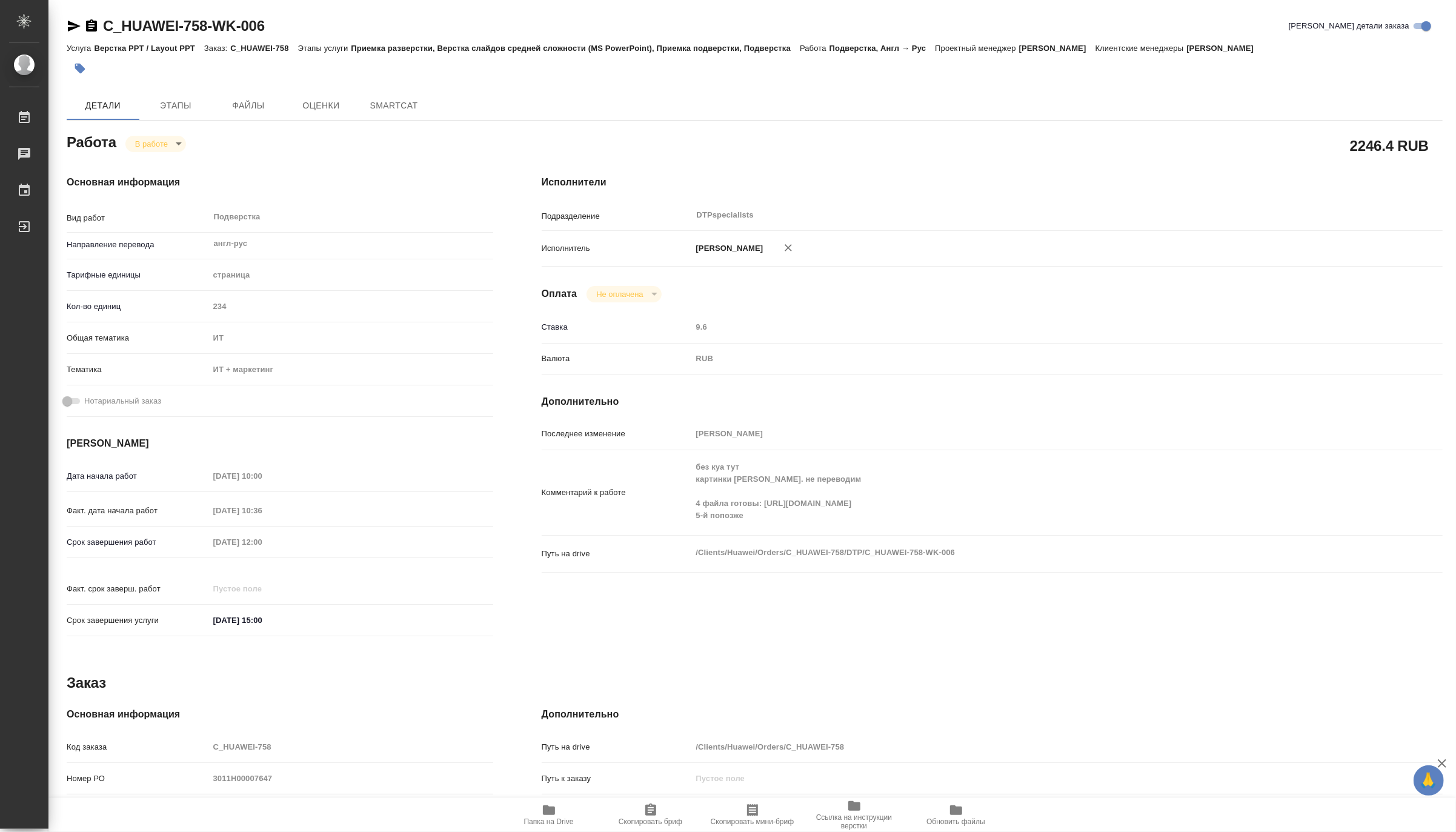
type textarea "x"
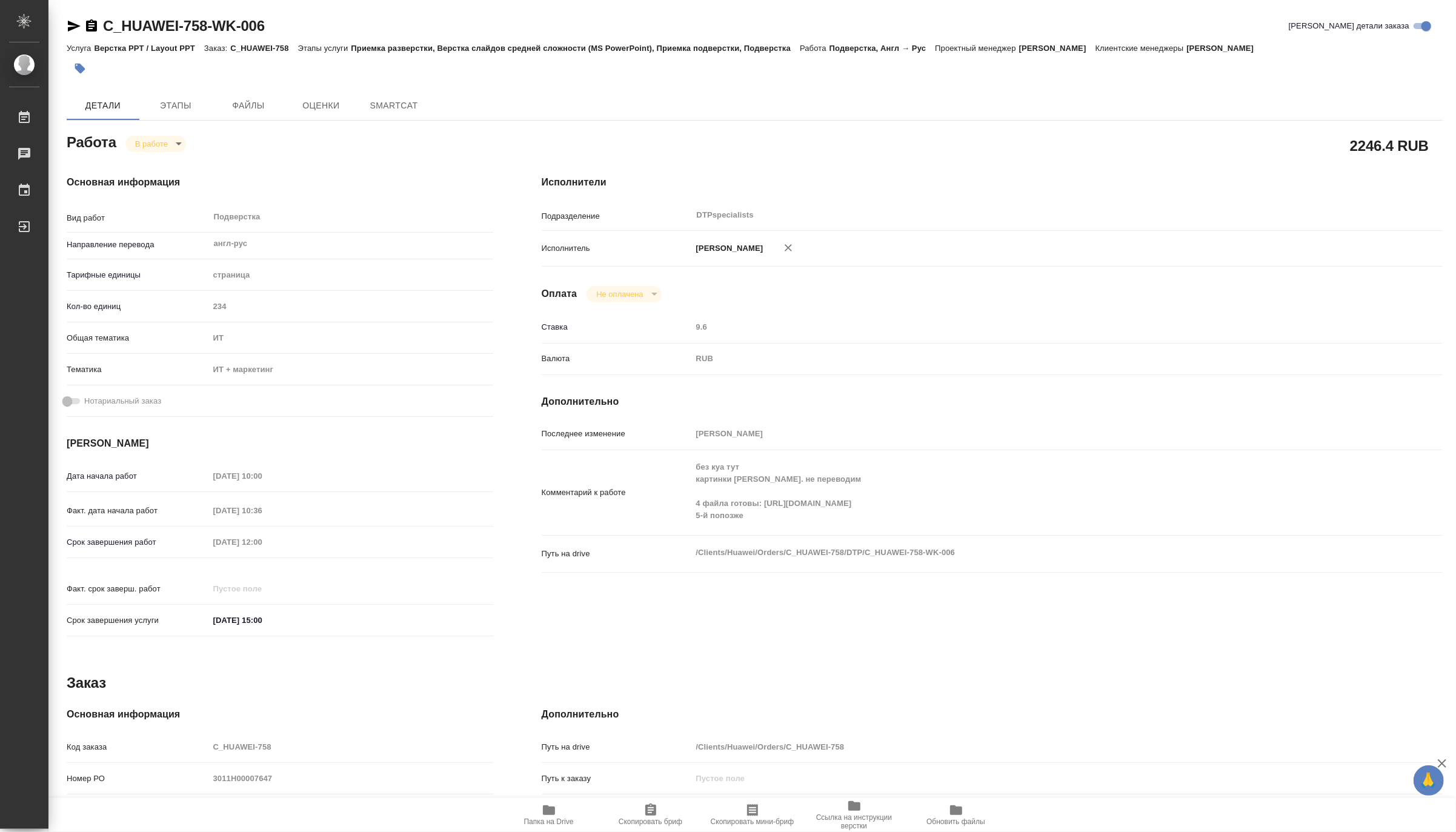
type textarea "x"
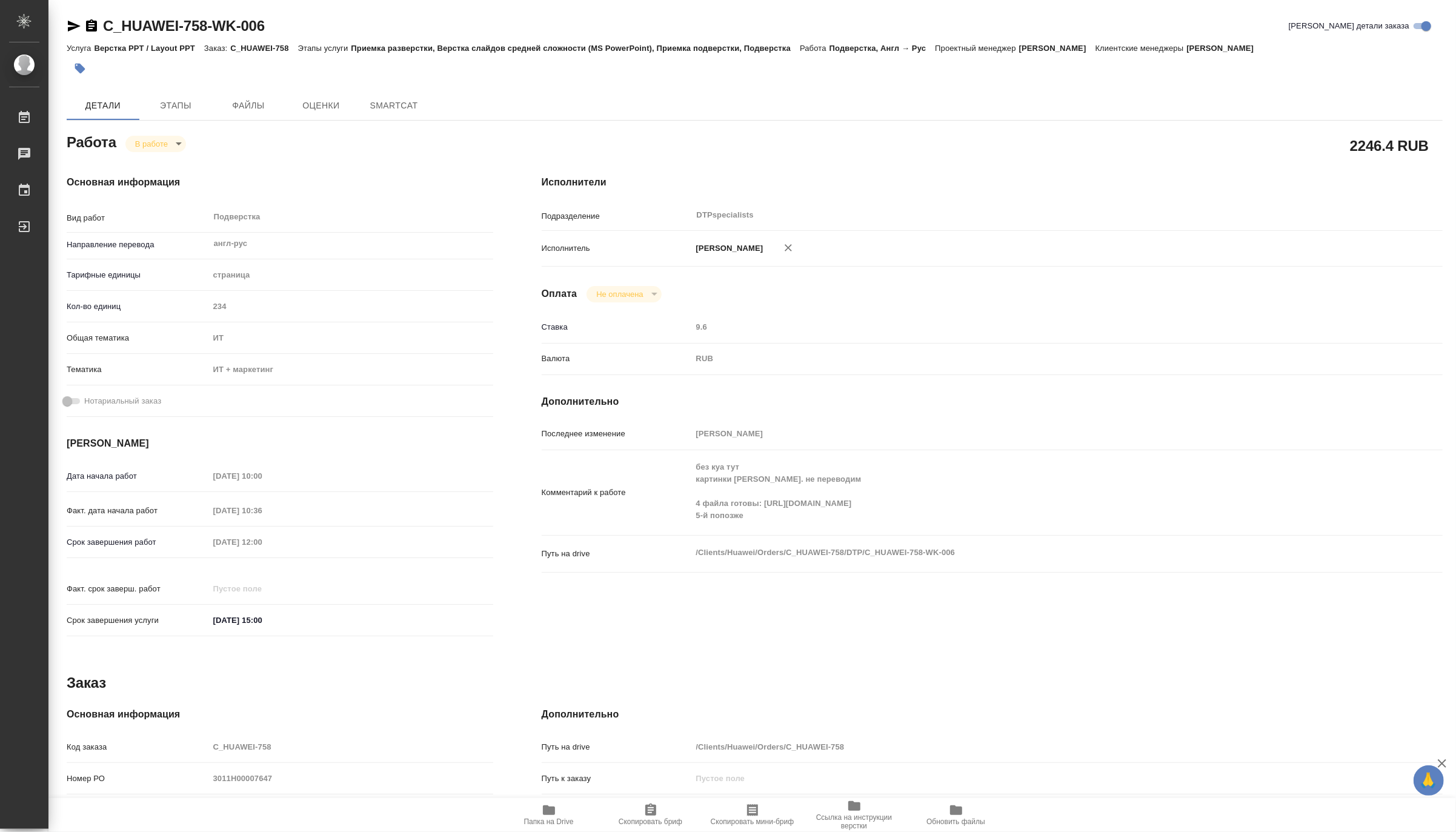
type textarea "x"
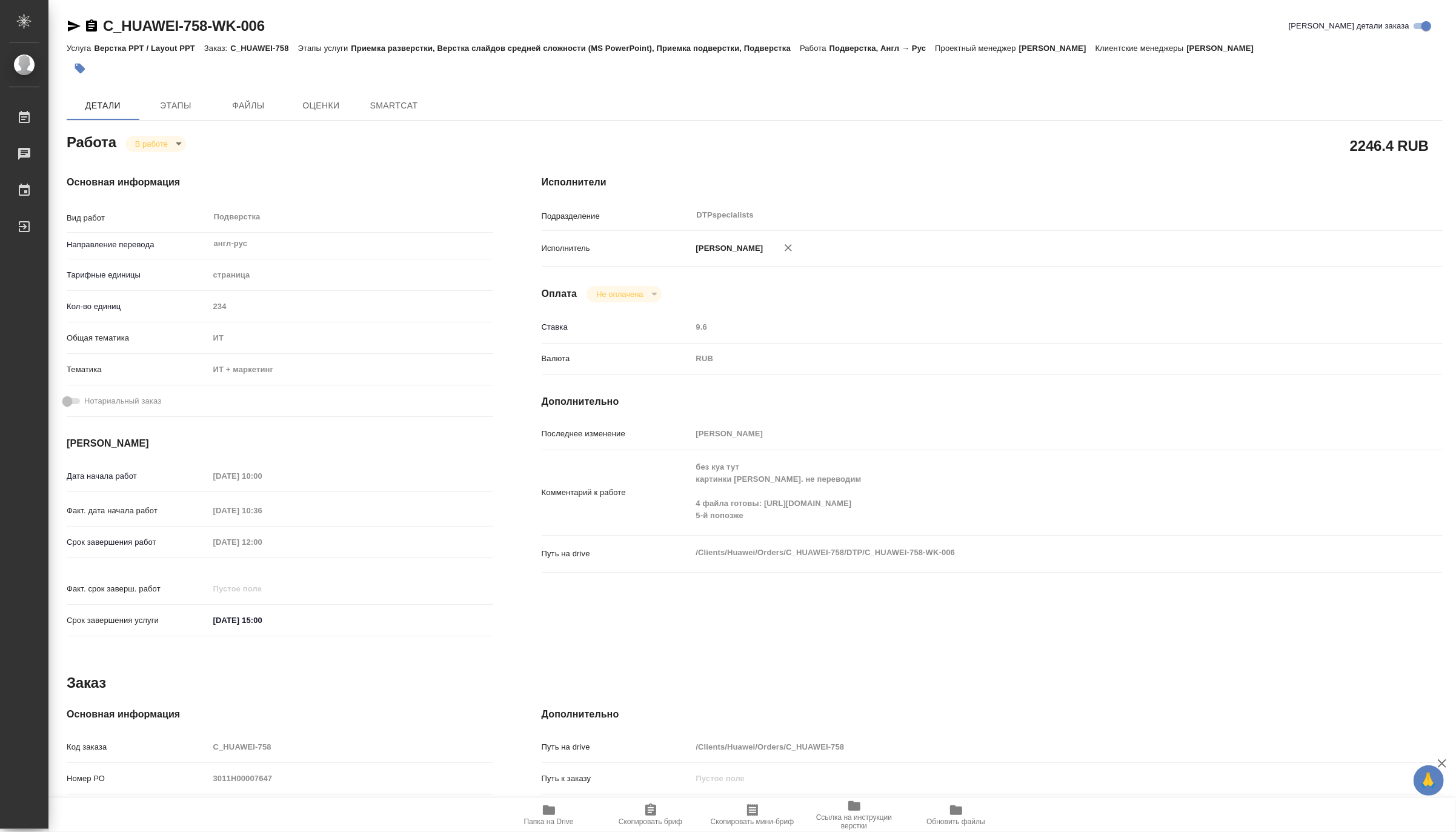
type textarea "x"
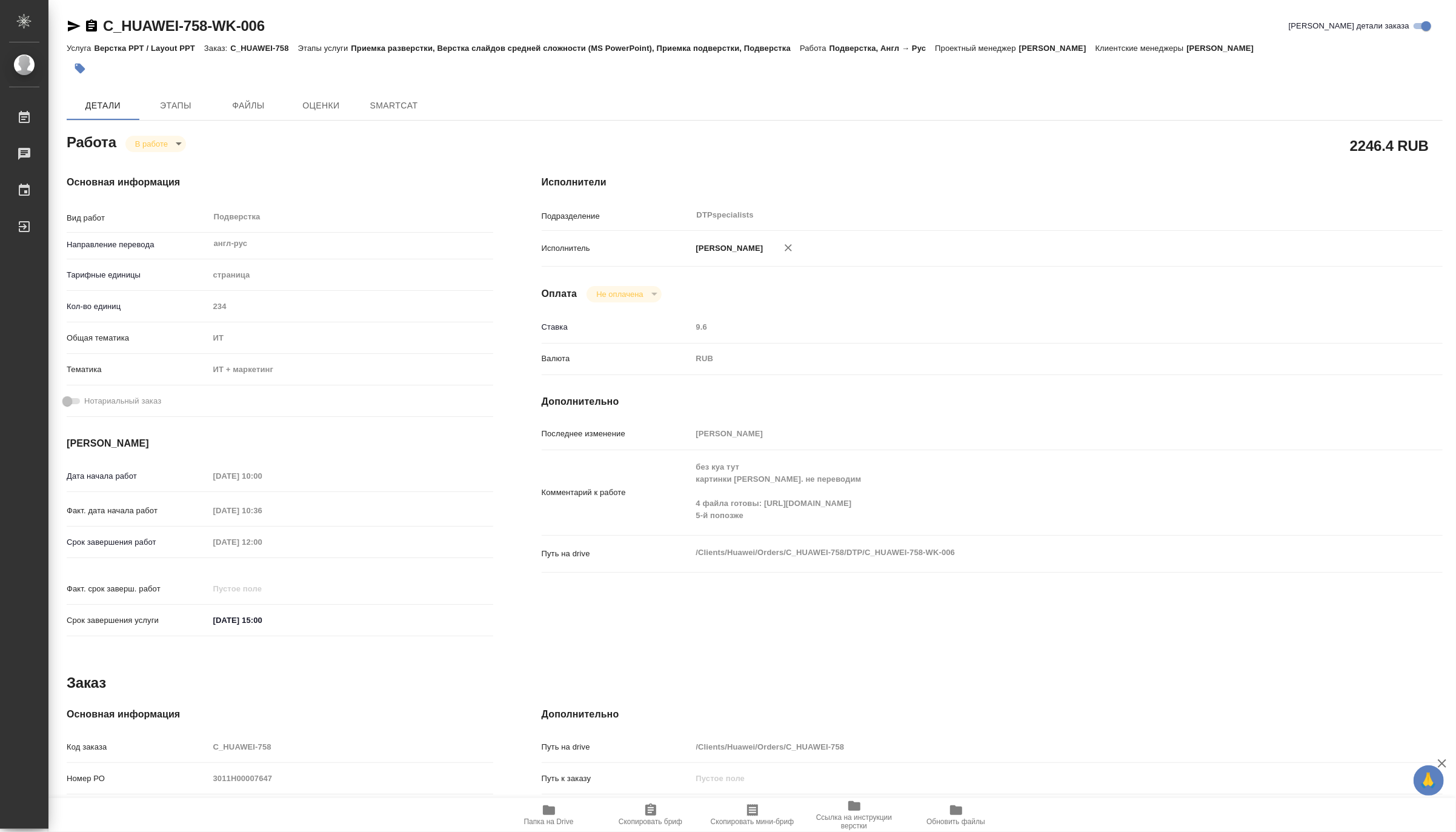
type textarea "x"
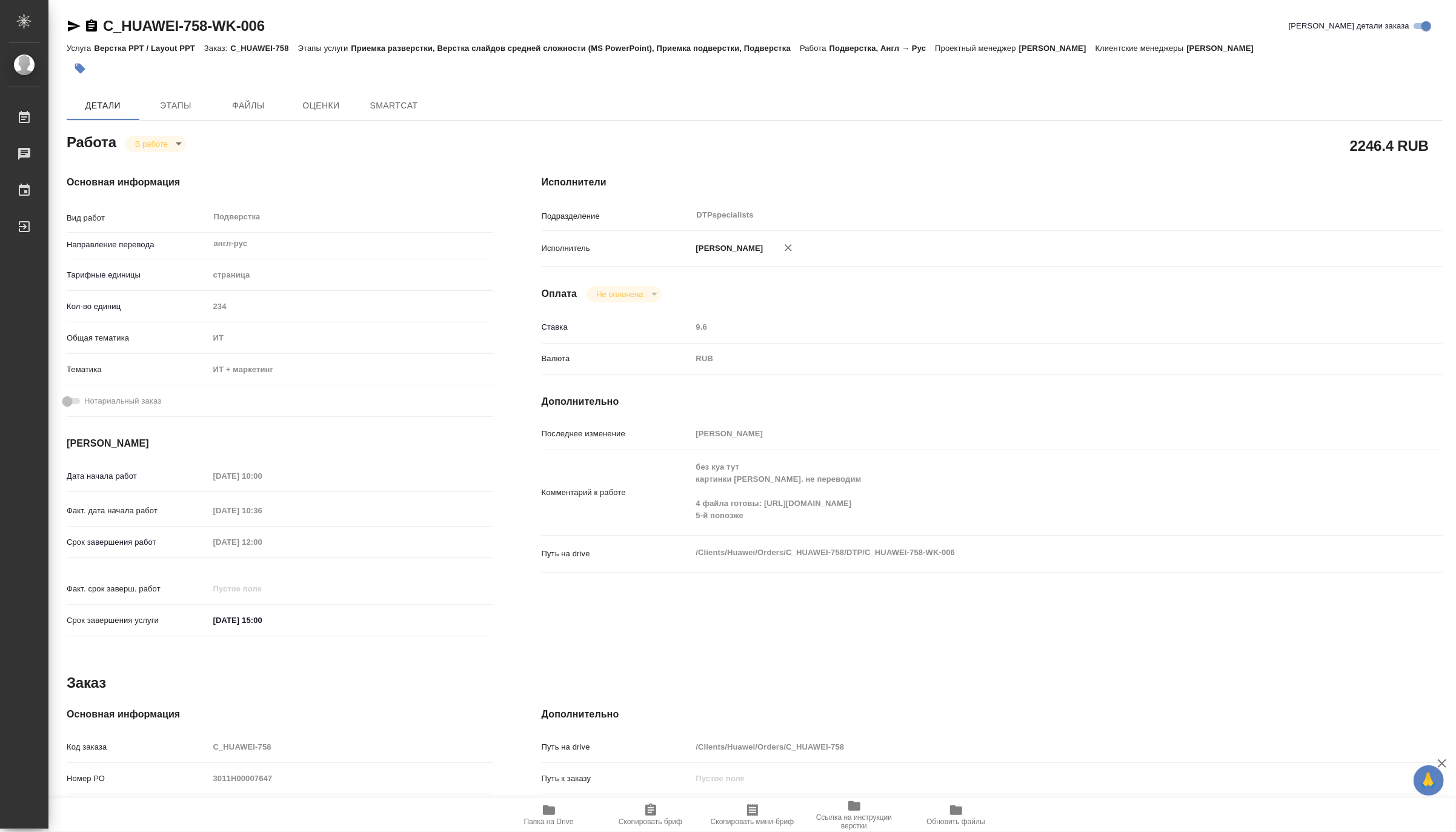
type textarea "x"
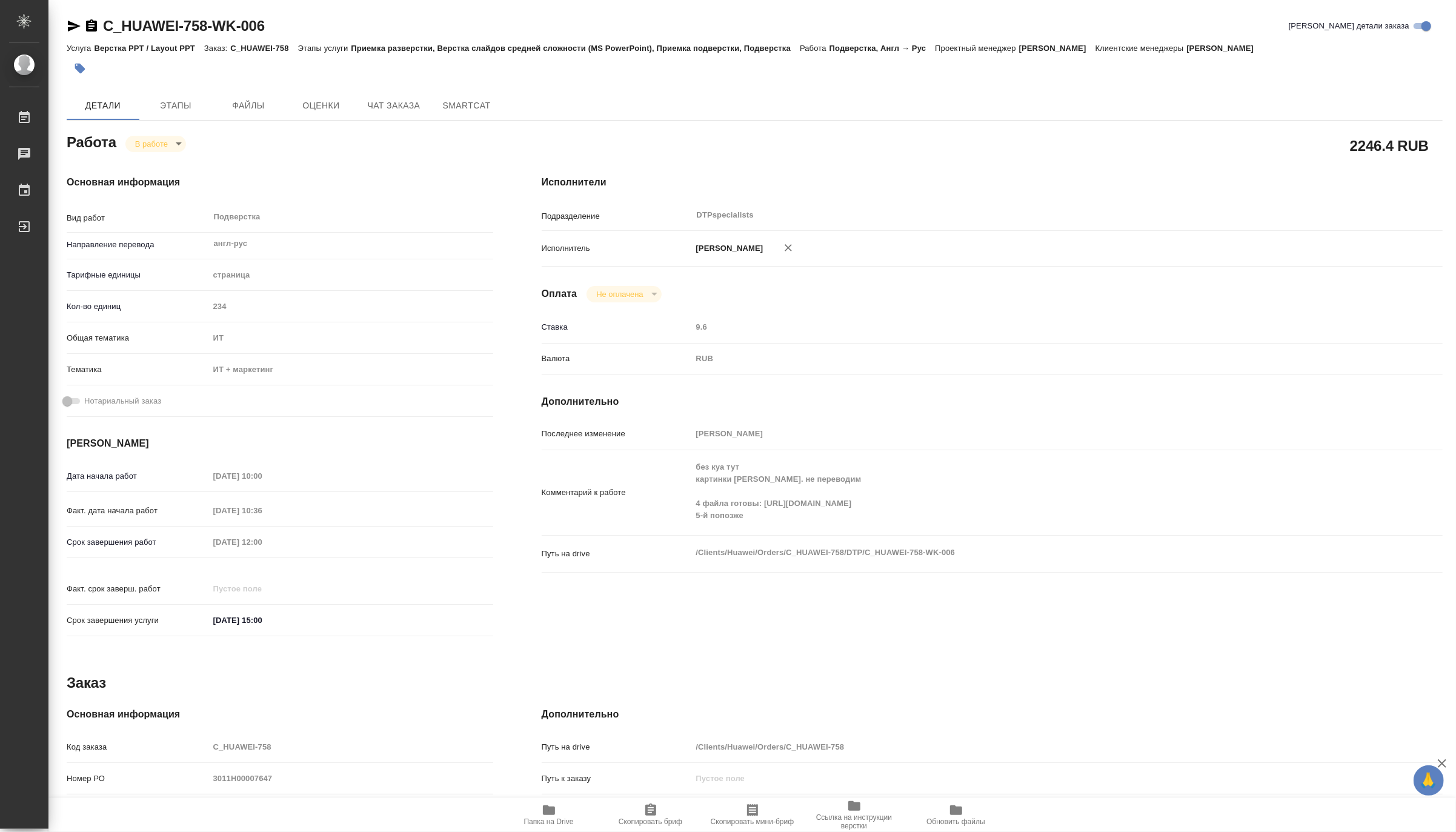
type textarea "x"
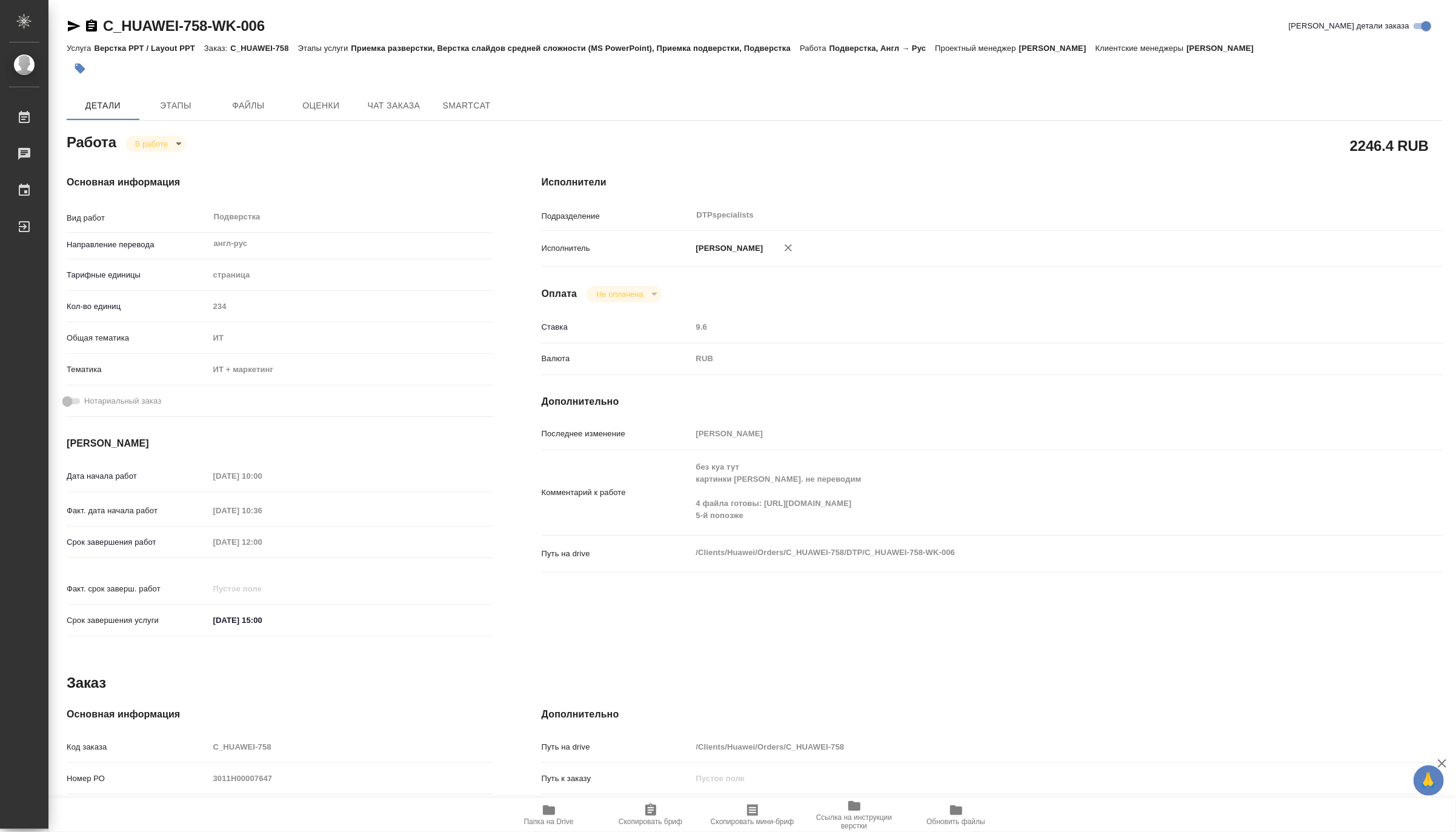
type textarea "x"
